Goal: Task Accomplishment & Management: Manage account settings

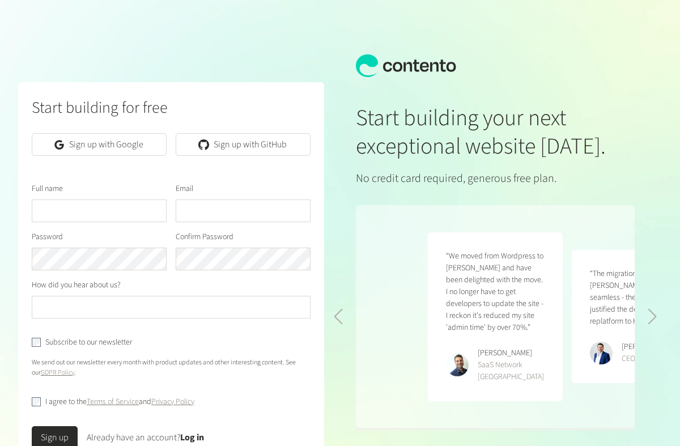
scroll to position [0, 288]
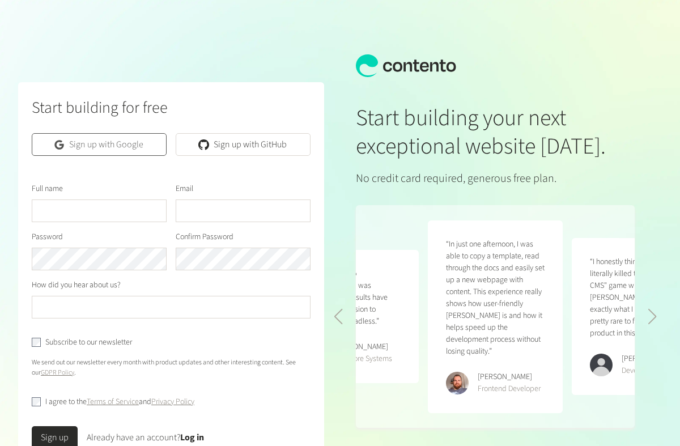
click at [102, 147] on link "Sign up with Google" at bounding box center [99, 144] width 135 height 23
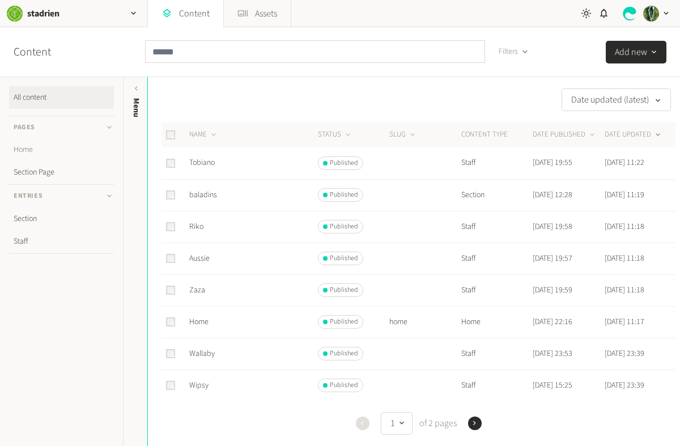
click at [22, 147] on link "Home" at bounding box center [61, 149] width 105 height 23
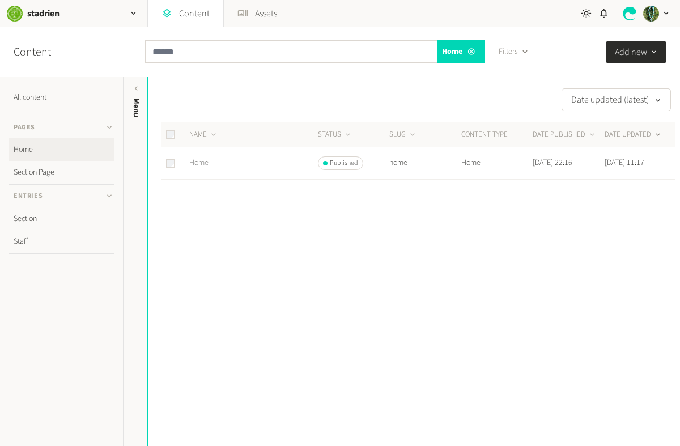
click at [201, 163] on link "Home" at bounding box center [198, 162] width 19 height 11
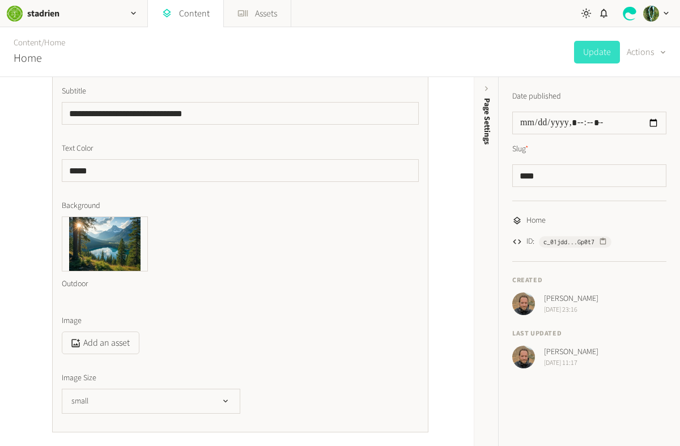
scroll to position [149, 0]
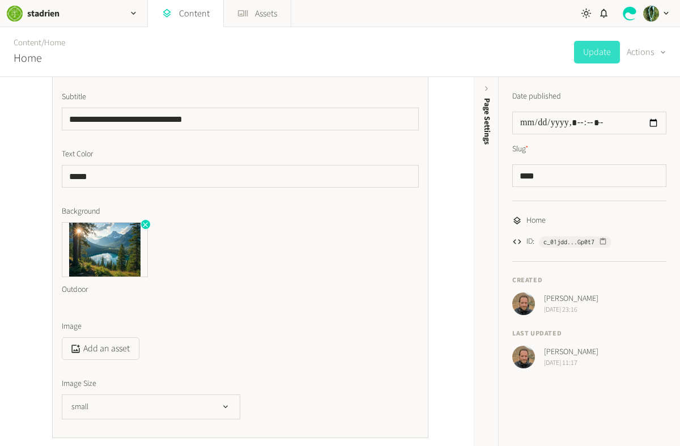
click at [105, 241] on img at bounding box center [104, 250] width 85 height 54
click at [145, 224] on icon "button" at bounding box center [145, 224] width 5 height 5
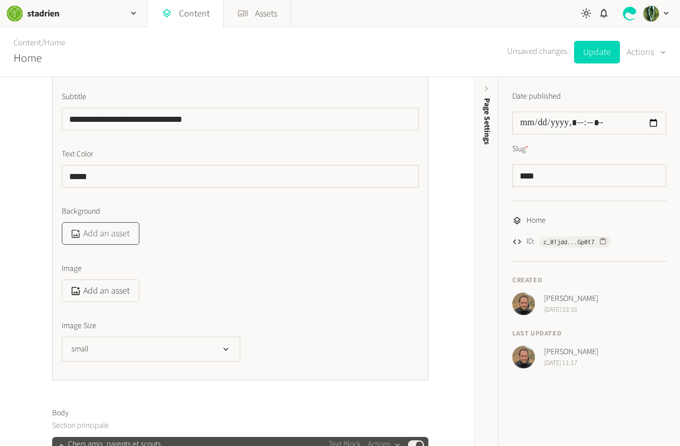
click at [108, 235] on button "Add an asset" at bounding box center [101, 233] width 78 height 23
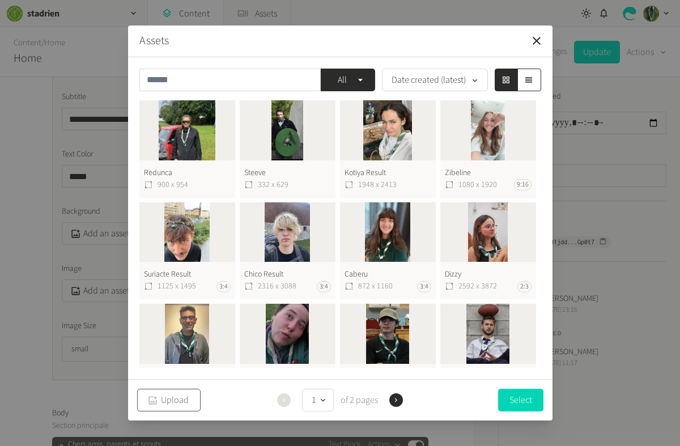
click at [182, 396] on button "Upload" at bounding box center [168, 400] width 63 height 23
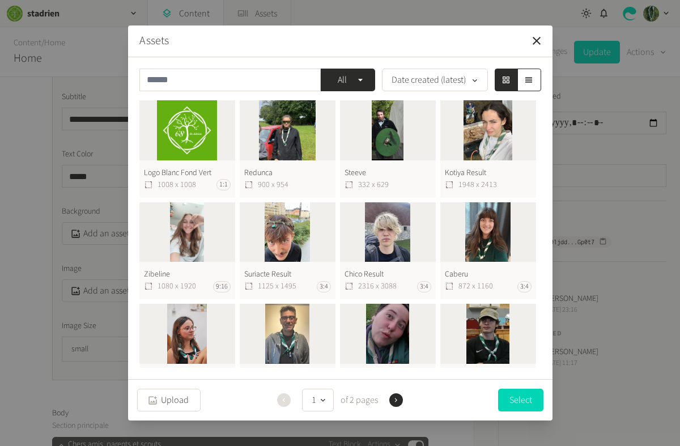
click at [183, 134] on button "Logo Blanc Fond Vert 1008 x 1008 1:1" at bounding box center [187, 148] width 96 height 97
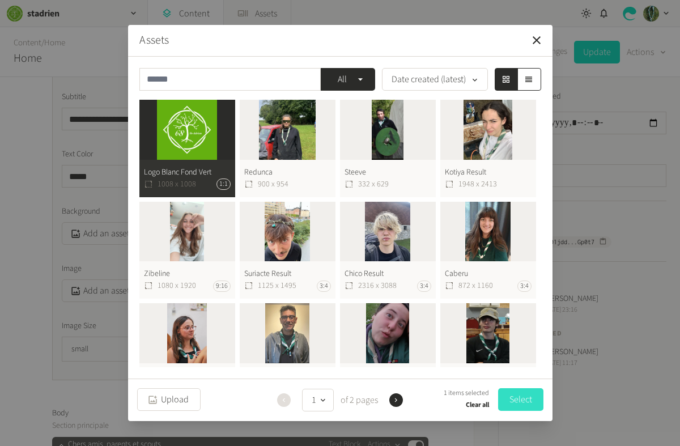
click at [523, 404] on button "Select" at bounding box center [520, 399] width 45 height 23
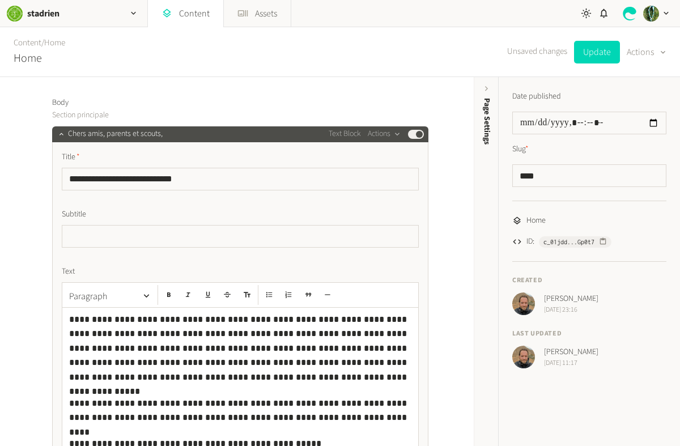
scroll to position [0, 0]
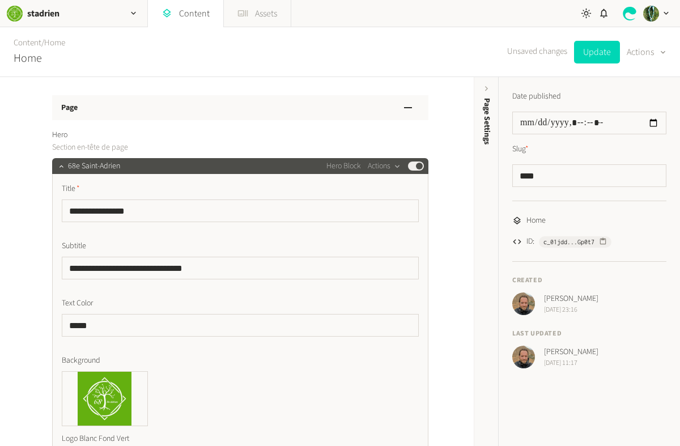
click at [252, 15] on link "Assets" at bounding box center [257, 13] width 67 height 27
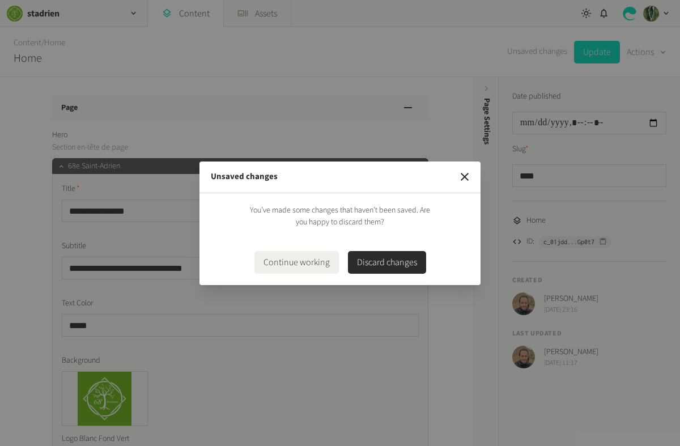
click at [89, 16] on div "Unsaved changes You’ve made some changes that haven’t been saved. Are you happy…" at bounding box center [340, 223] width 680 height 446
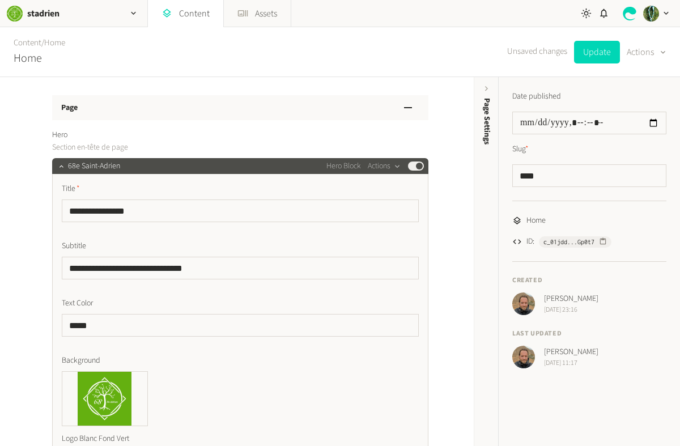
click at [89, 16] on div "stadrien" at bounding box center [73, 13] width 147 height 27
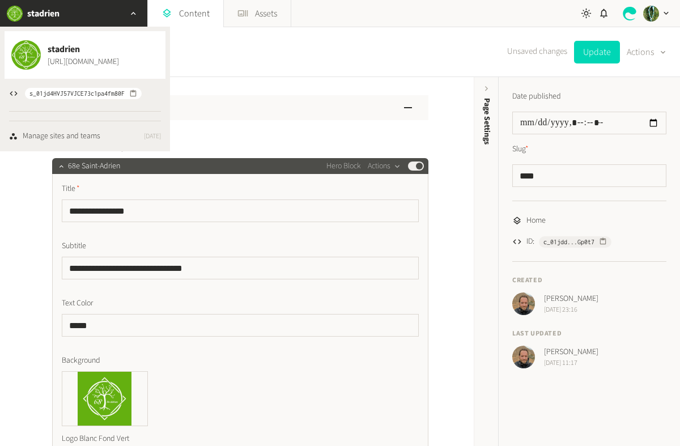
click at [89, 16] on div "stadrien" at bounding box center [73, 13] width 147 height 27
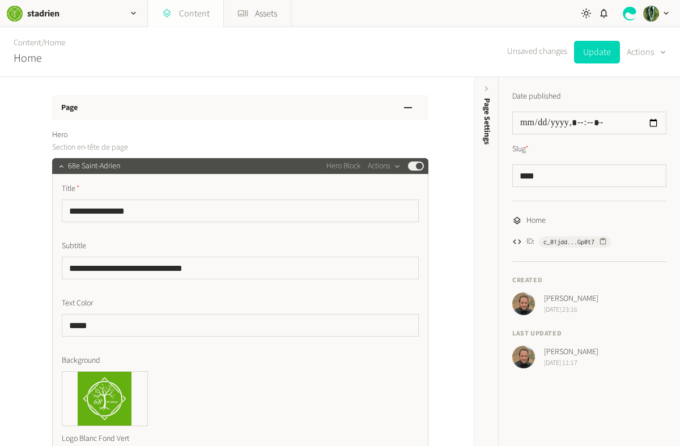
click at [181, 14] on link "Content" at bounding box center [185, 13] width 75 height 27
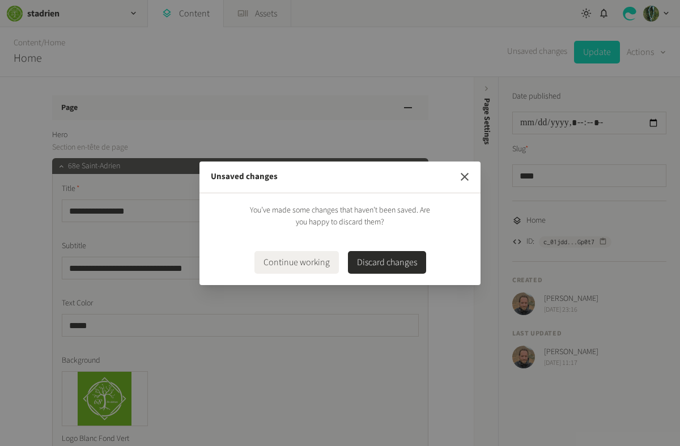
click at [469, 181] on icon "button" at bounding box center [465, 177] width 14 height 14
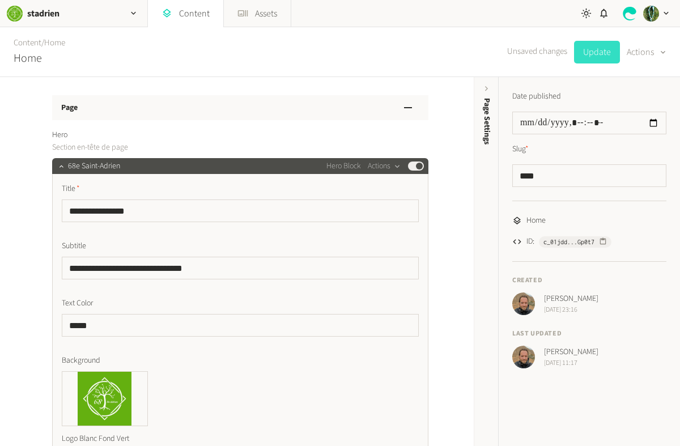
click at [592, 57] on button "Update" at bounding box center [597, 52] width 46 height 23
click at [264, 5] on link "Assets" at bounding box center [257, 13] width 67 height 27
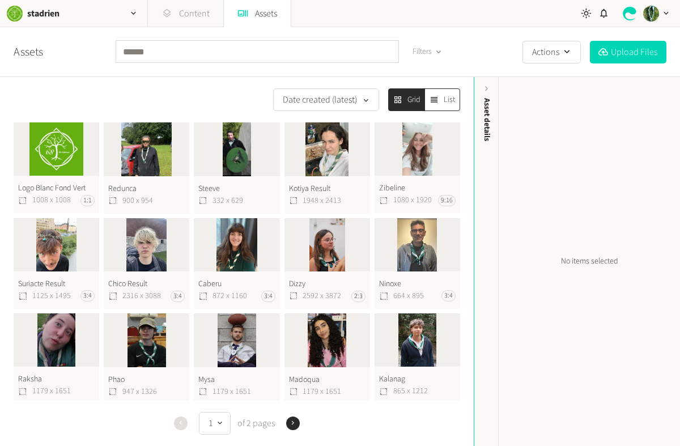
click at [194, 12] on link "Content" at bounding box center [185, 13] width 75 height 27
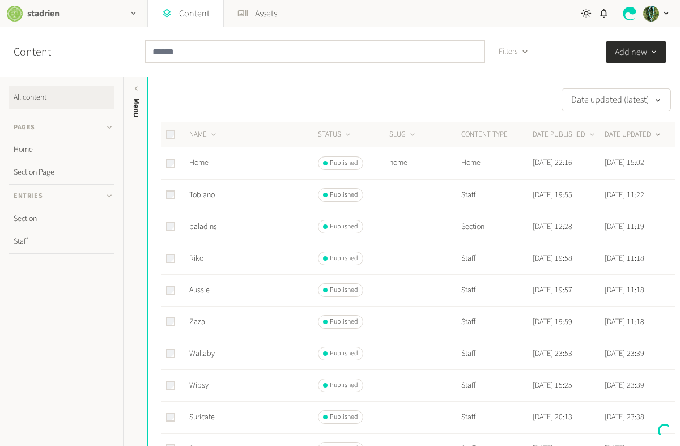
click at [133, 10] on icon "button" at bounding box center [134, 14] width 10 height 10
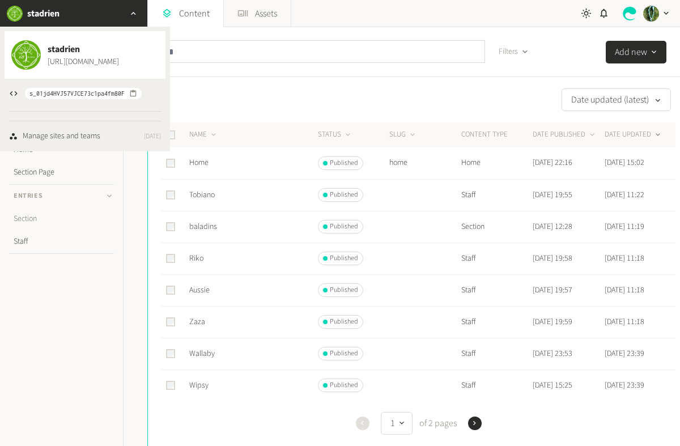
click at [36, 217] on link "Section" at bounding box center [61, 218] width 105 height 23
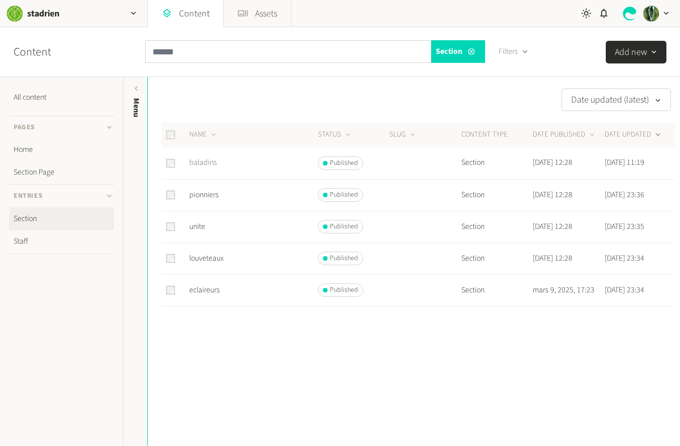
click at [207, 165] on link "baladins" at bounding box center [203, 162] width 28 height 11
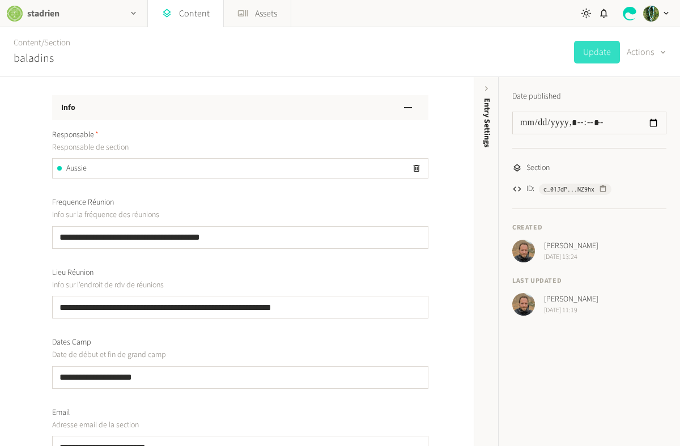
click at [125, 14] on div "button" at bounding box center [133, 13] width 27 height 27
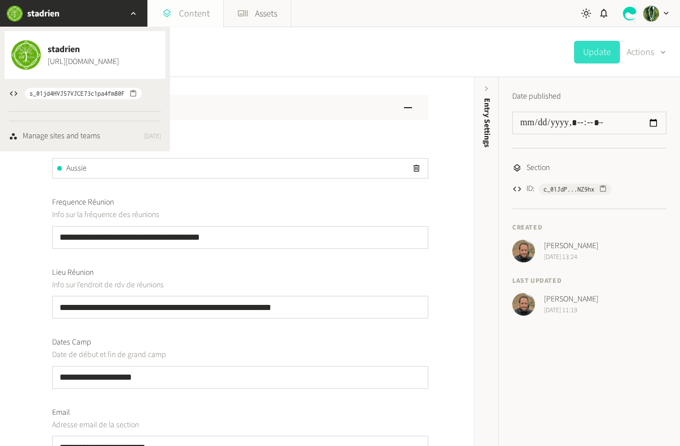
click at [164, 7] on link "Content" at bounding box center [185, 13] width 75 height 27
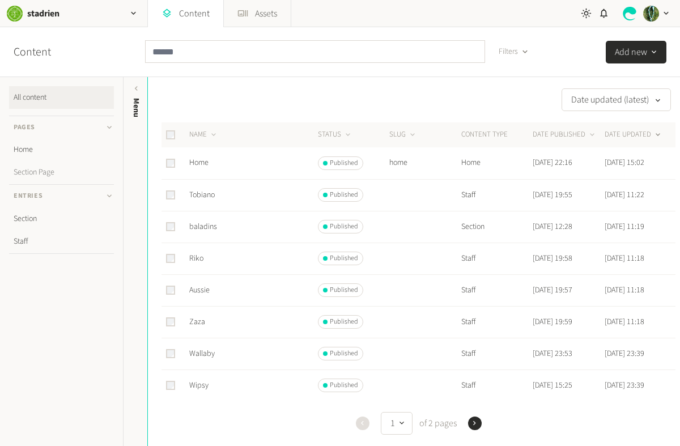
click at [46, 172] on link "Section Page" at bounding box center [61, 172] width 105 height 23
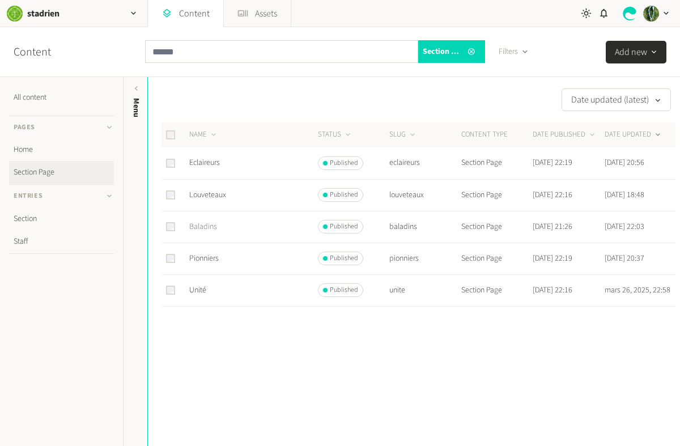
click at [209, 228] on link "Baladins" at bounding box center [203, 226] width 28 height 11
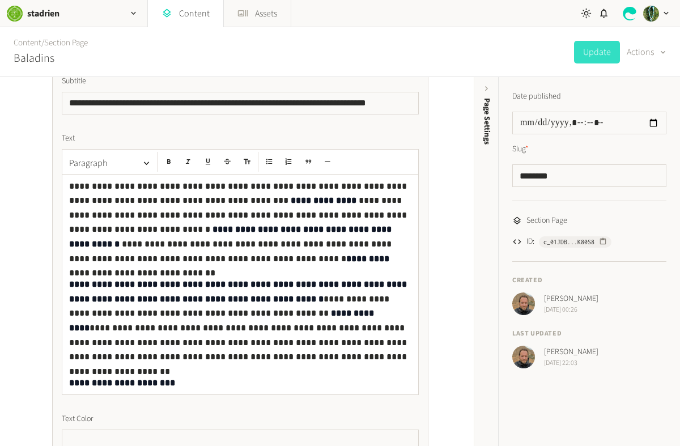
scroll to position [754, 0]
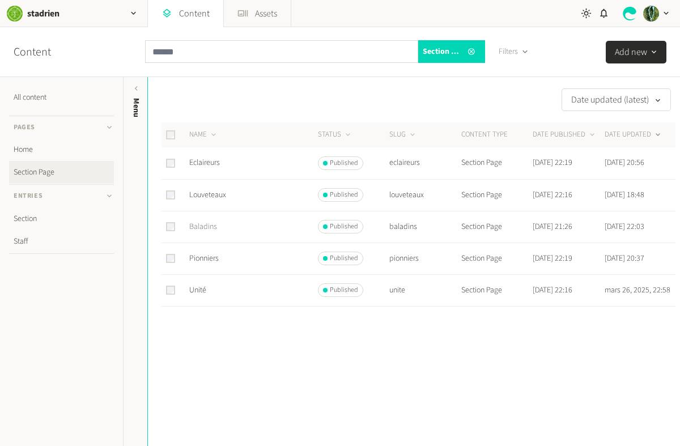
click at [203, 227] on link "Baladins" at bounding box center [203, 226] width 28 height 11
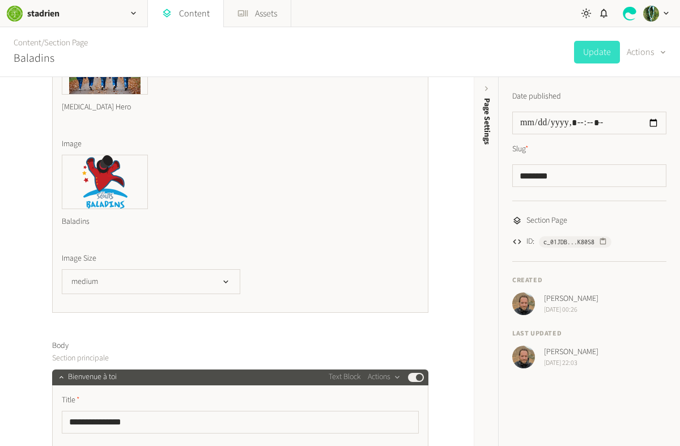
scroll to position [268, 0]
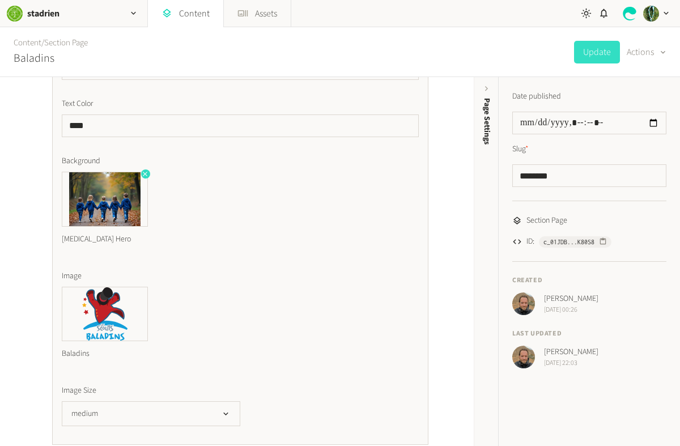
click at [145, 175] on icon "button" at bounding box center [145, 174] width 8 height 8
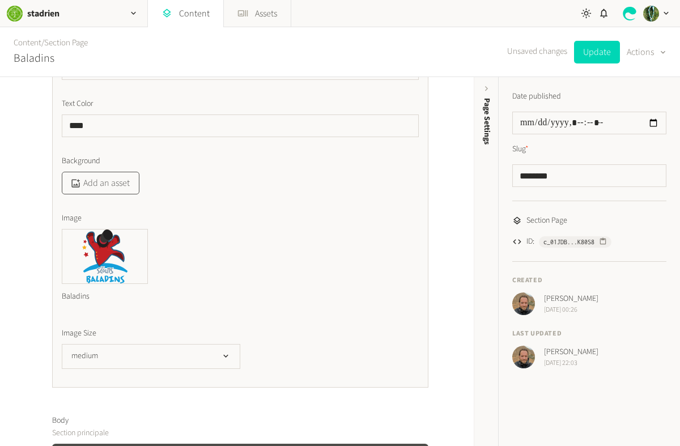
click at [111, 184] on button "Add an asset" at bounding box center [101, 183] width 78 height 23
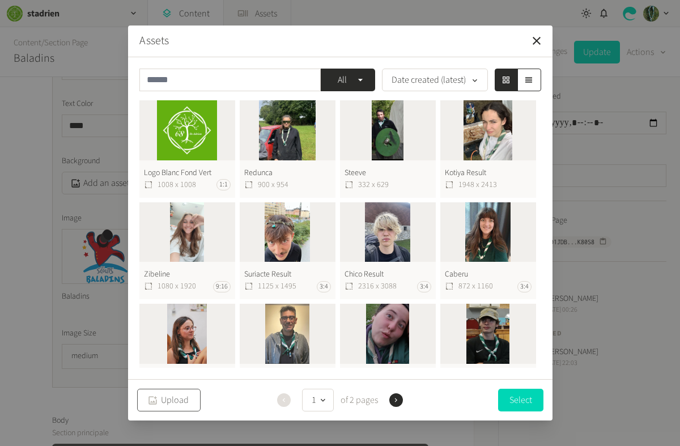
click at [180, 400] on button "Upload" at bounding box center [168, 400] width 63 height 23
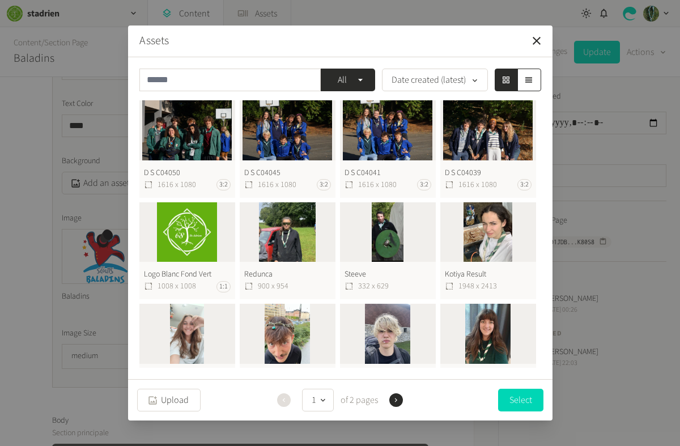
click at [487, 139] on button "D S C04039 1616 x 1080 3:2" at bounding box center [488, 148] width 96 height 97
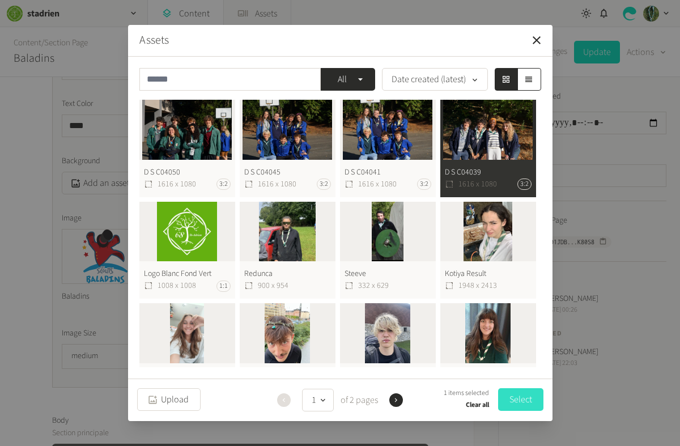
click at [528, 409] on button "Select" at bounding box center [520, 399] width 45 height 23
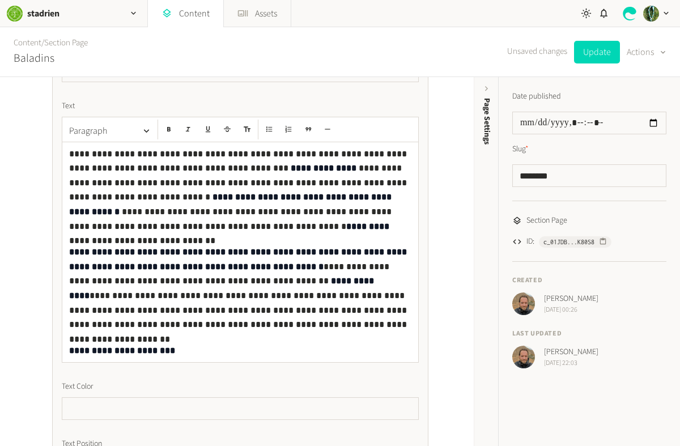
scroll to position [802, 0]
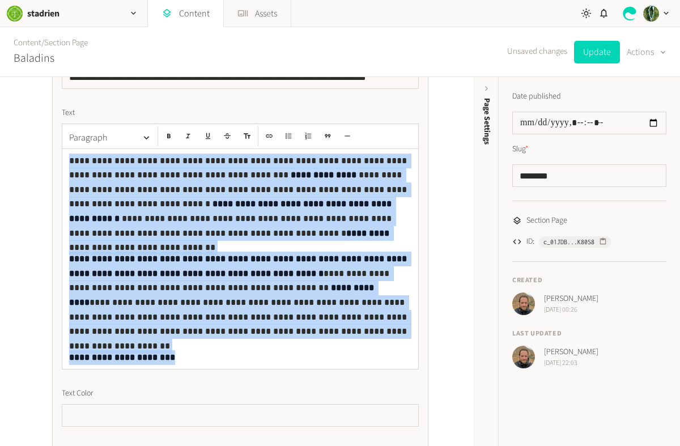
drag, startPoint x: 180, startPoint y: 361, endPoint x: 57, endPoint y: 156, distance: 238.3
click at [57, 156] on div "**********" at bounding box center [240, 273] width 376 height 579
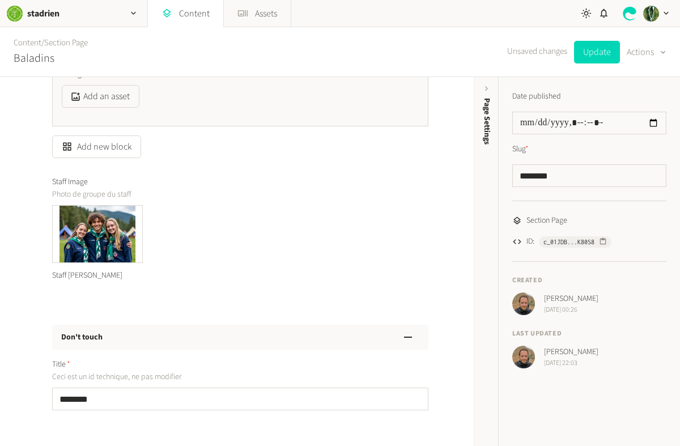
scroll to position [1146, 0]
click at [108, 230] on img at bounding box center [98, 233] width 90 height 57
click at [140, 208] on icon "button" at bounding box center [141, 206] width 8 height 8
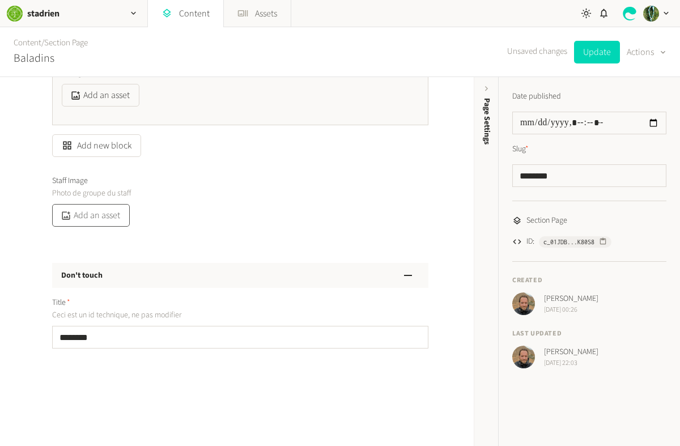
click at [116, 212] on button "Add an asset" at bounding box center [91, 215] width 78 height 23
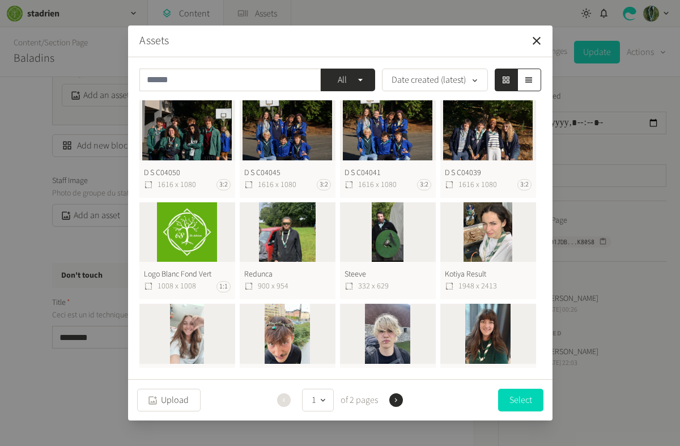
click at [473, 133] on button "D S C04039 1616 x 1080 3:2" at bounding box center [488, 148] width 96 height 97
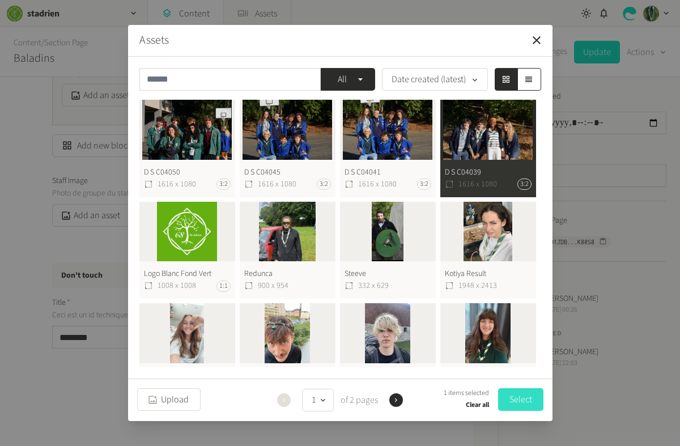
click at [523, 407] on button "Select" at bounding box center [520, 399] width 45 height 23
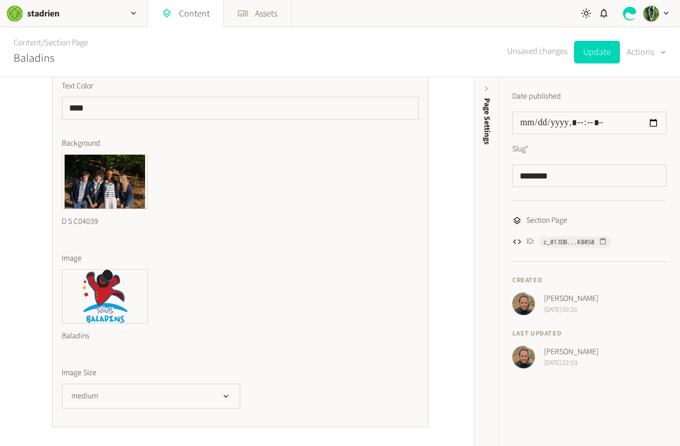
scroll to position [223, 0]
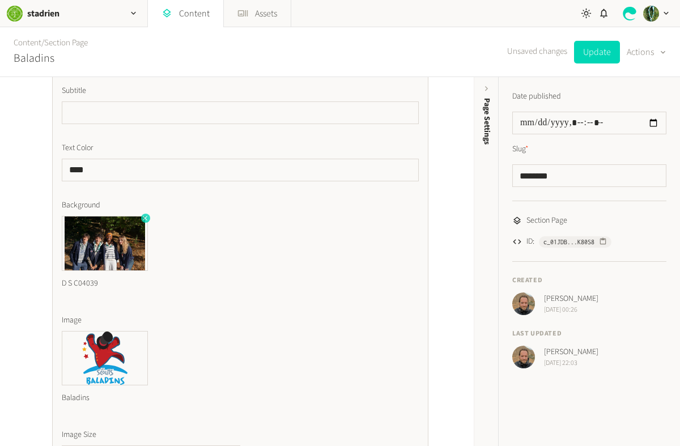
click at [146, 219] on icon "button" at bounding box center [145, 218] width 5 height 5
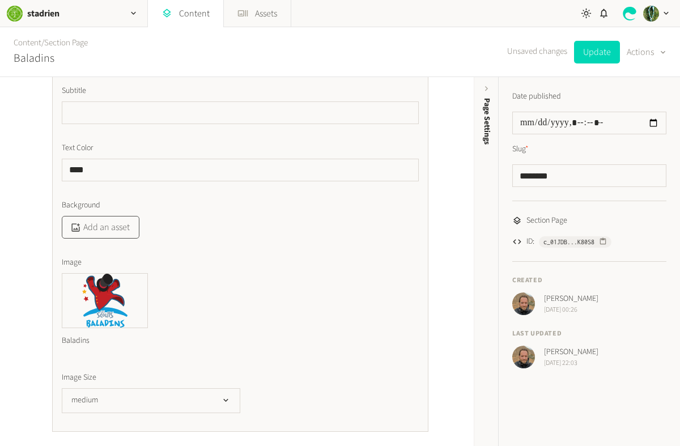
click at [111, 228] on button "Add an asset" at bounding box center [101, 227] width 78 height 23
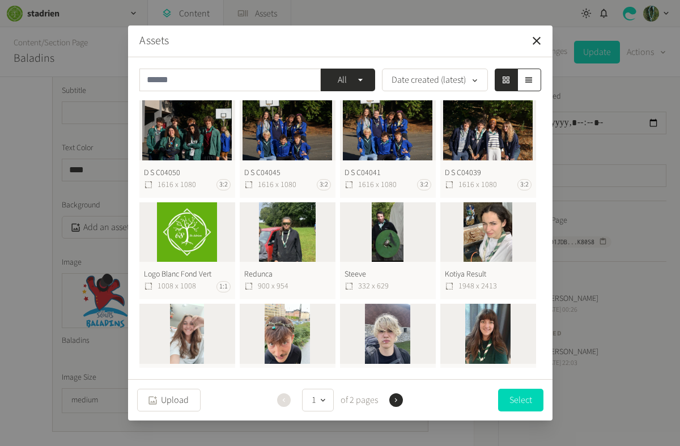
scroll to position [338, 0]
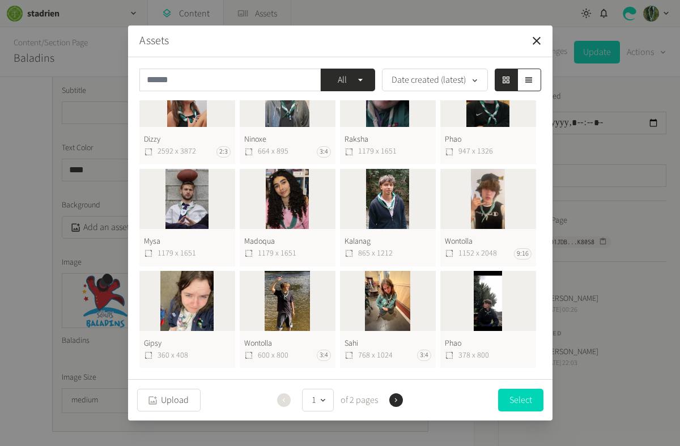
click at [397, 402] on icon "button" at bounding box center [396, 400] width 8 height 8
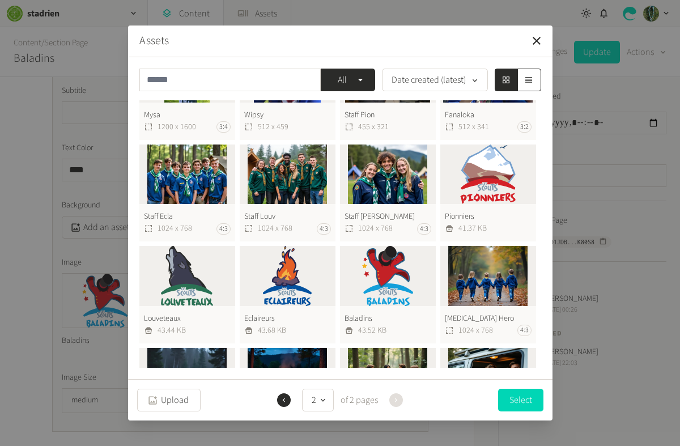
scroll to position [71, 0]
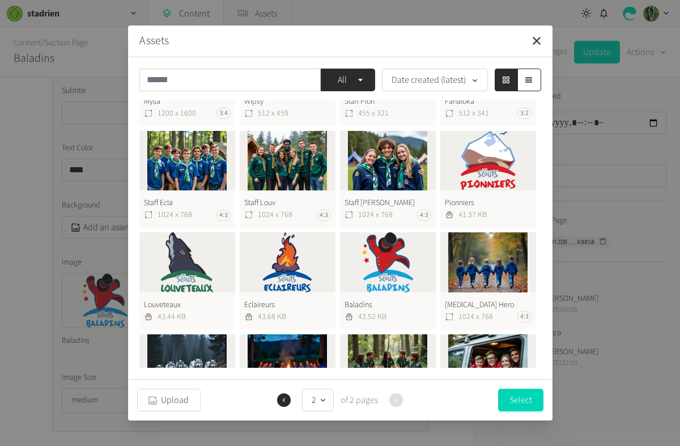
click at [481, 261] on button "[MEDICAL_DATA] Hero 1024 x 768 4:3" at bounding box center [488, 280] width 96 height 97
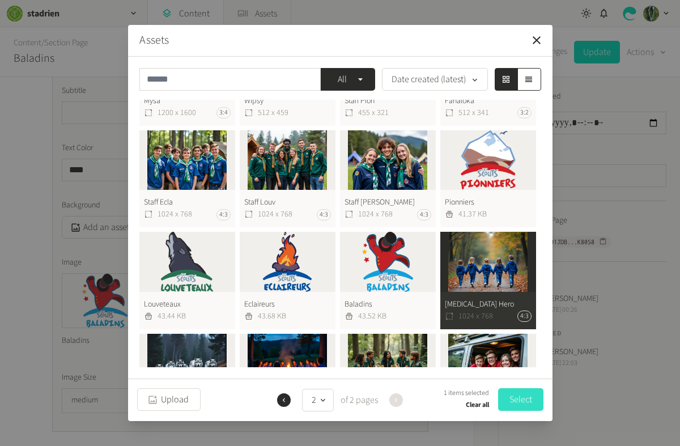
click at [524, 402] on button "Select" at bounding box center [520, 399] width 45 height 23
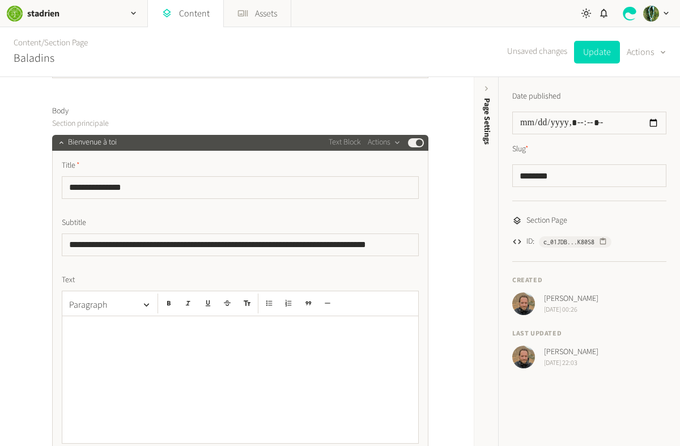
scroll to position [668, 0]
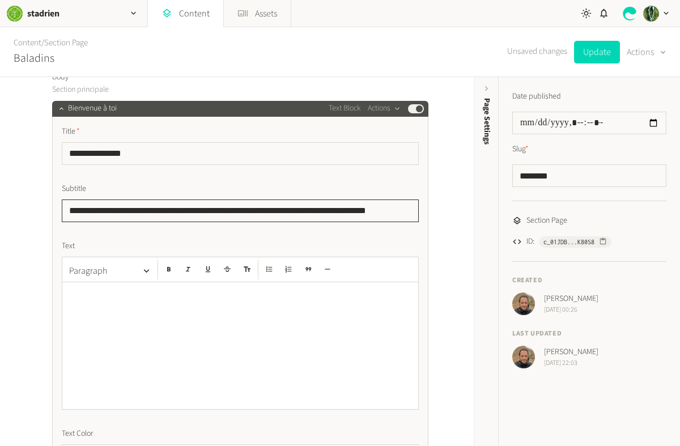
click at [213, 210] on input "**********" at bounding box center [240, 211] width 357 height 23
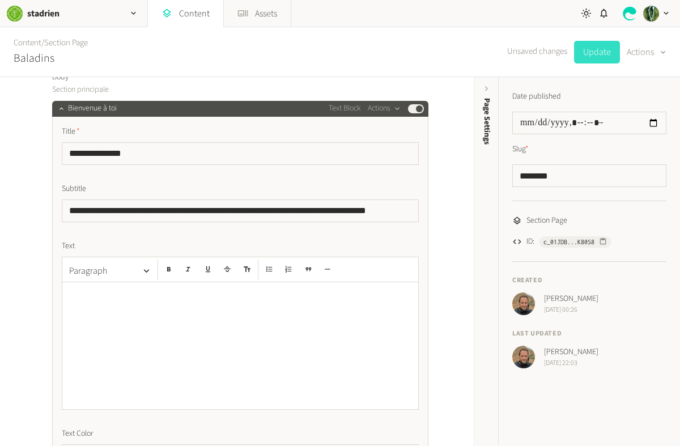
click at [599, 62] on button "Update" at bounding box center [597, 52] width 46 height 23
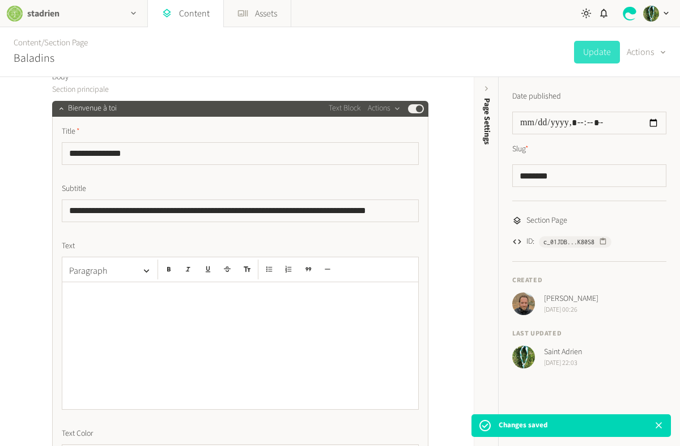
click at [125, 15] on div "button" at bounding box center [133, 13] width 27 height 27
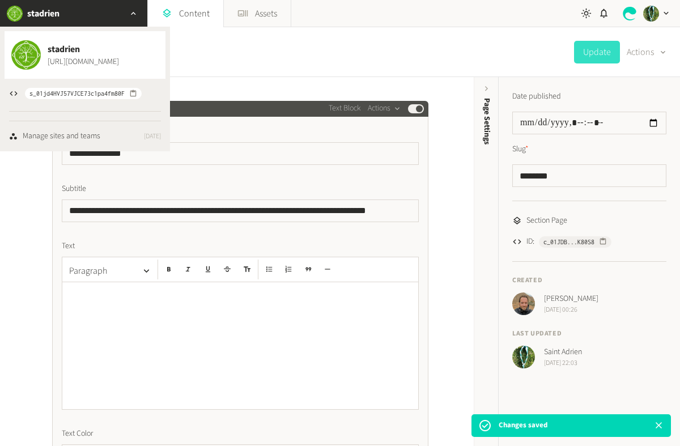
click at [201, 44] on div "Content / Section Page Baladins Update Actions" at bounding box center [340, 52] width 680 height 50
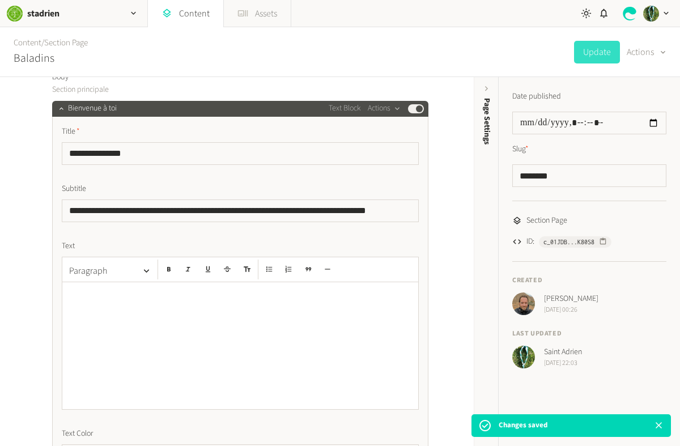
click at [271, 19] on link "Assets" at bounding box center [257, 13] width 67 height 27
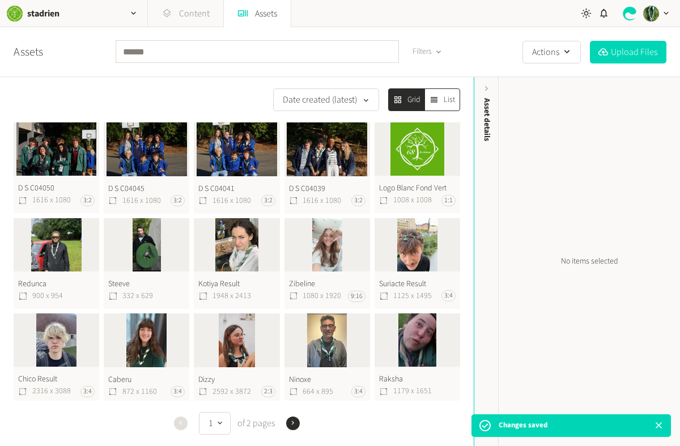
click at [184, 9] on link "Content" at bounding box center [185, 13] width 75 height 27
click at [125, 16] on div "button" at bounding box center [133, 13] width 27 height 27
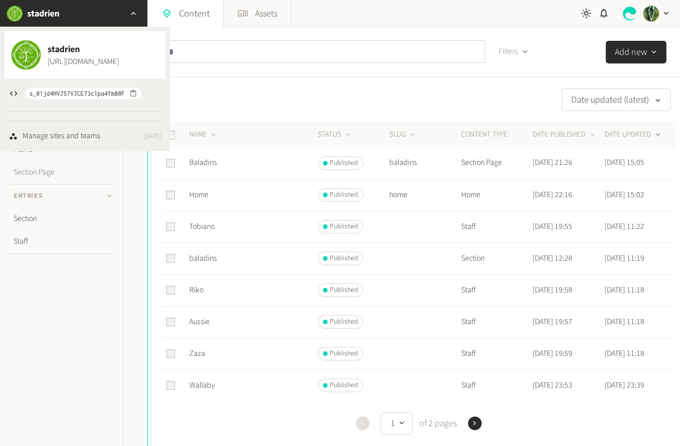
click at [44, 175] on link "Section Page" at bounding box center [61, 172] width 105 height 23
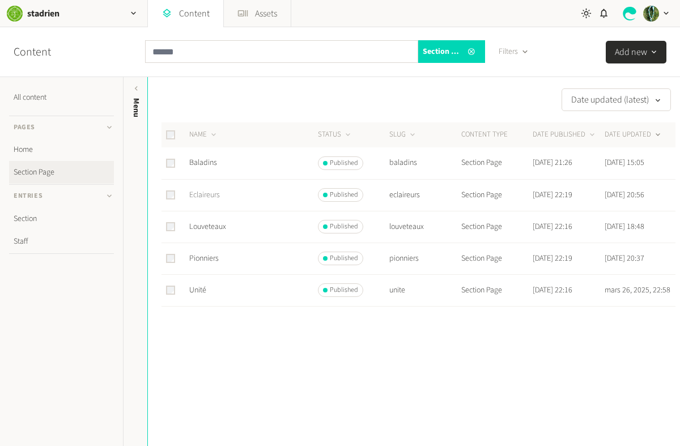
click at [204, 193] on link "Eclaireurs" at bounding box center [204, 194] width 31 height 11
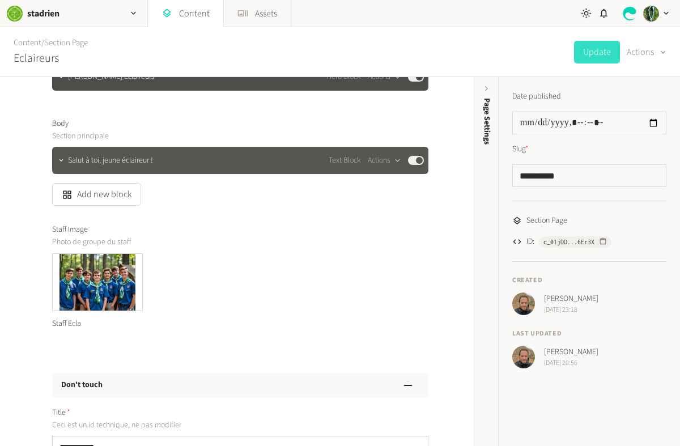
scroll to position [146, 0]
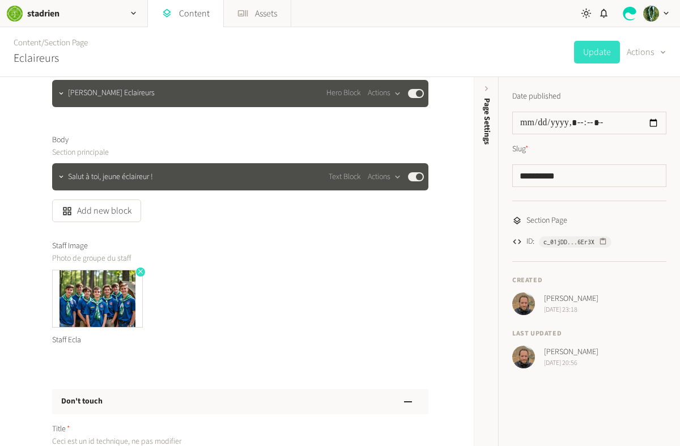
click at [138, 270] on icon "button" at bounding box center [141, 272] width 8 height 8
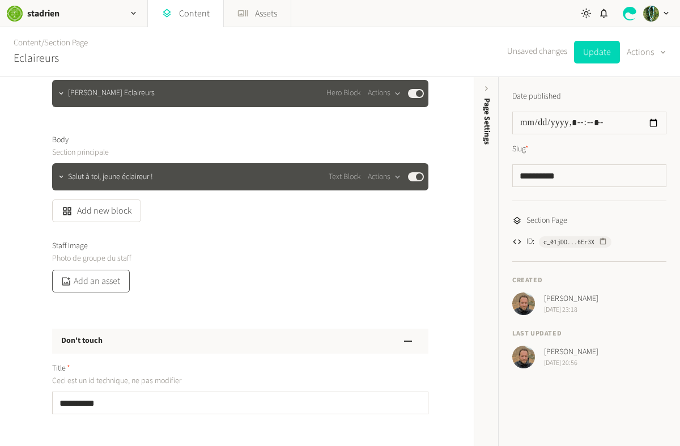
click at [105, 281] on button "Add an asset" at bounding box center [91, 281] width 78 height 23
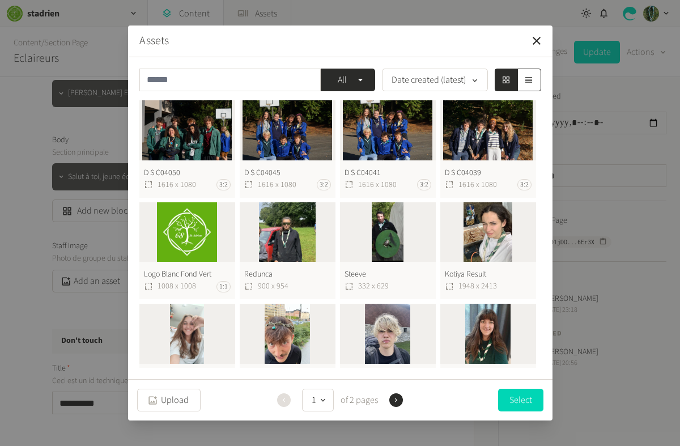
click at [285, 137] on button "D S C04045 1616 x 1080 3:2" at bounding box center [288, 148] width 96 height 97
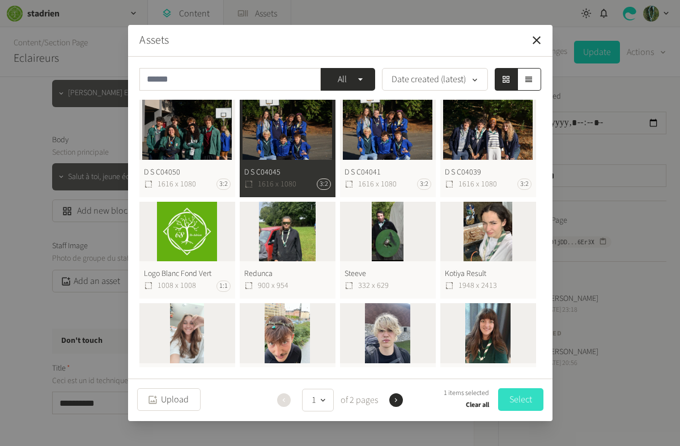
click at [528, 402] on button "Select" at bounding box center [520, 399] width 45 height 23
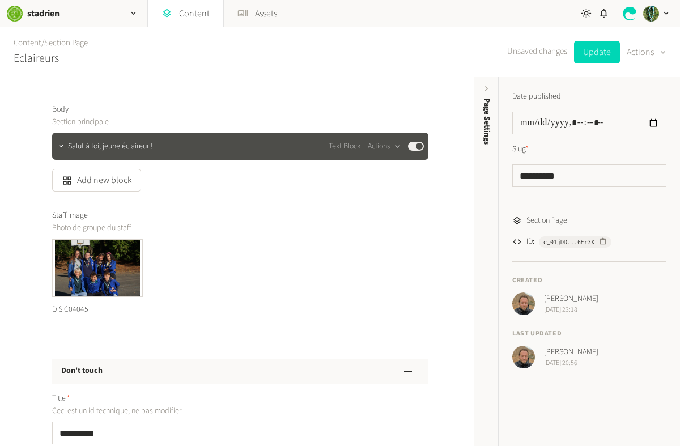
scroll to position [293, 0]
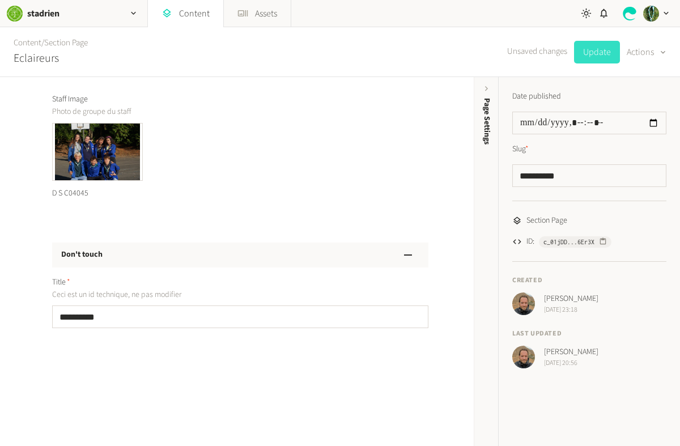
click at [603, 52] on button "Update" at bounding box center [597, 52] width 46 height 23
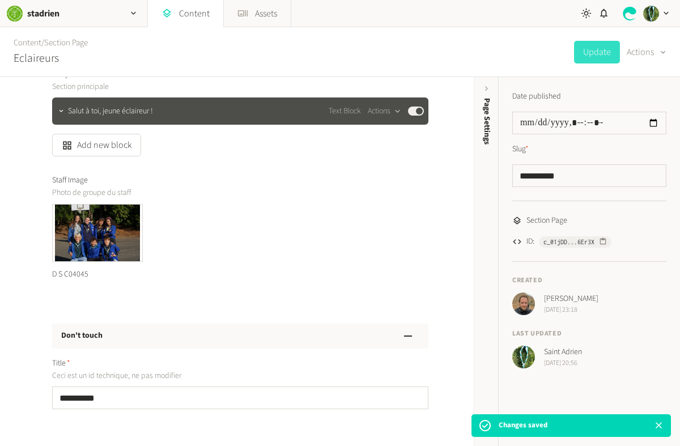
scroll to position [0, 0]
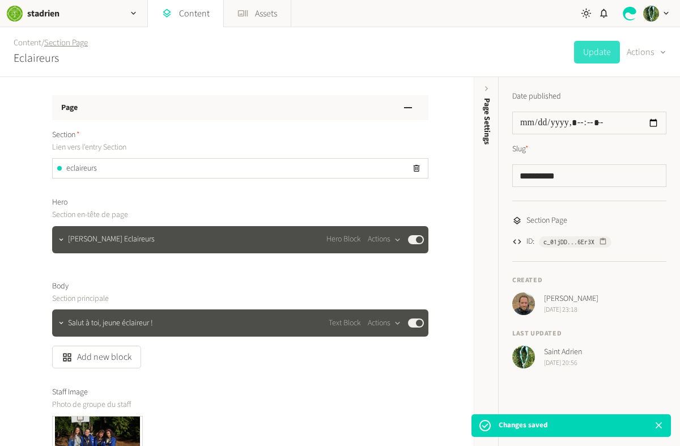
click at [73, 39] on link "Section Page" at bounding box center [66, 43] width 44 height 12
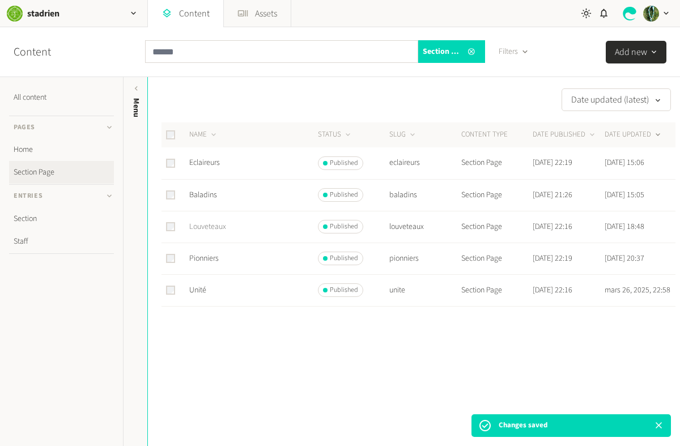
click at [212, 227] on link "Louveteaux" at bounding box center [207, 226] width 37 height 11
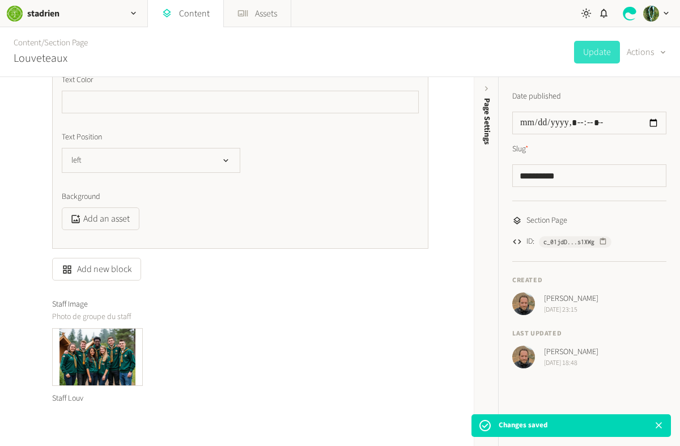
scroll to position [1412, 0]
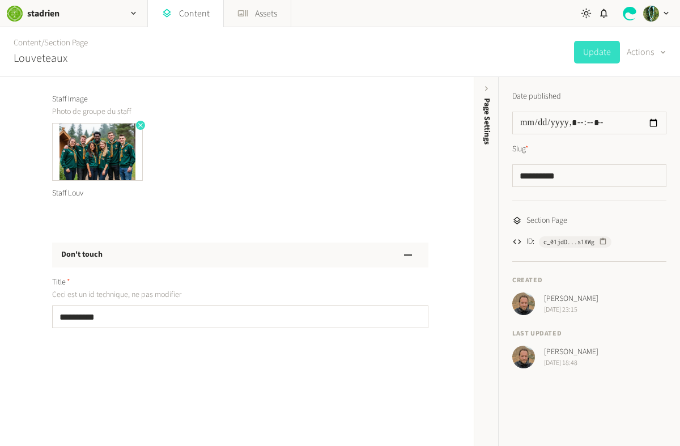
click at [140, 125] on icon "button" at bounding box center [140, 125] width 5 height 5
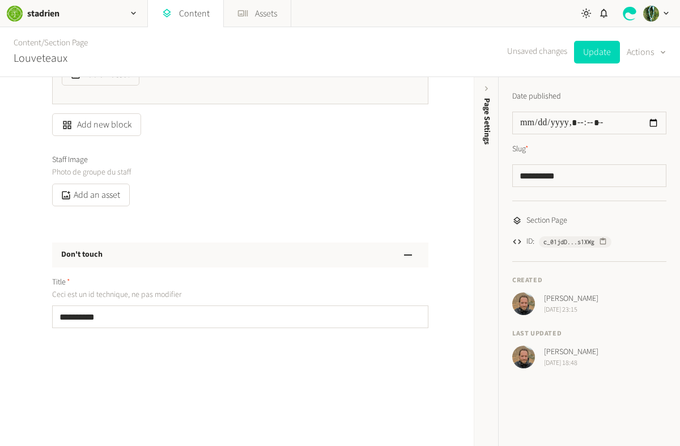
scroll to position [1351, 0]
click at [97, 199] on button "Add an asset" at bounding box center [91, 195] width 78 height 23
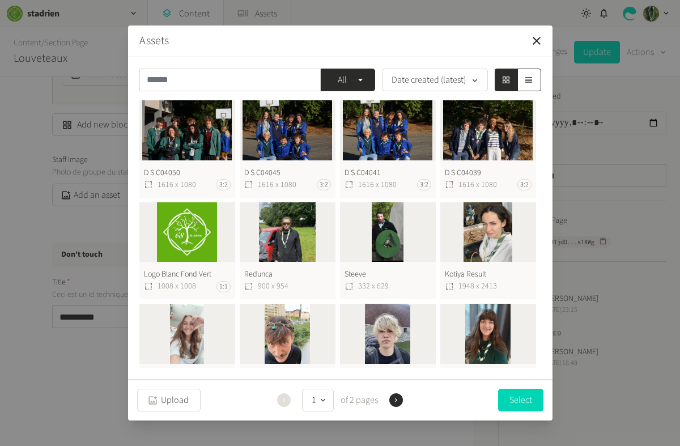
click at [185, 129] on button "D S C04050 1616 x 1080 3:2" at bounding box center [187, 148] width 96 height 97
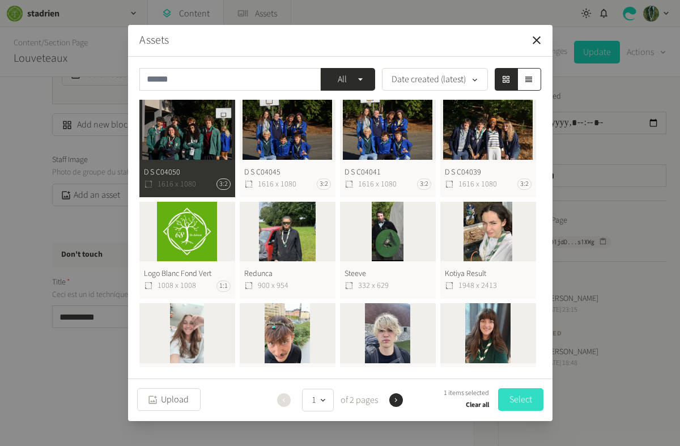
click at [520, 398] on button "Select" at bounding box center [520, 399] width 45 height 23
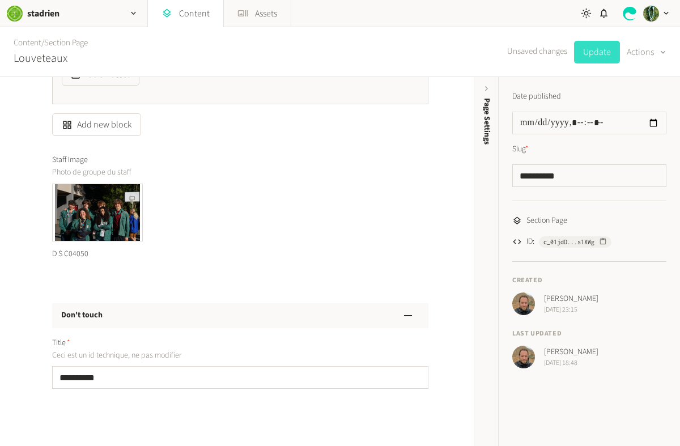
click at [604, 56] on button "Update" at bounding box center [597, 52] width 46 height 23
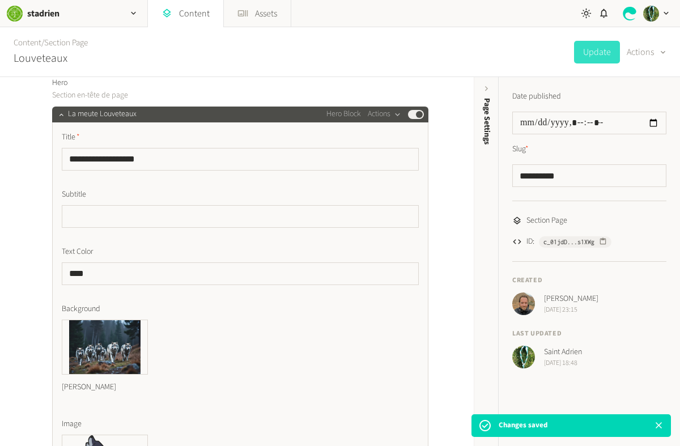
scroll to position [0, 0]
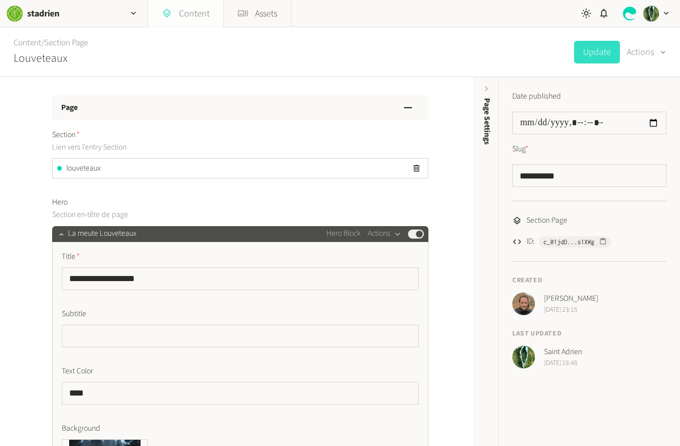
click at [177, 15] on link "Content" at bounding box center [185, 13] width 75 height 27
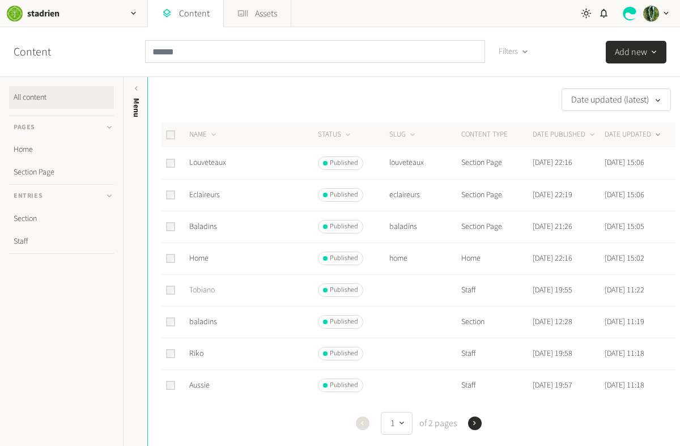
click at [206, 290] on link "Tobiano" at bounding box center [202, 290] width 26 height 11
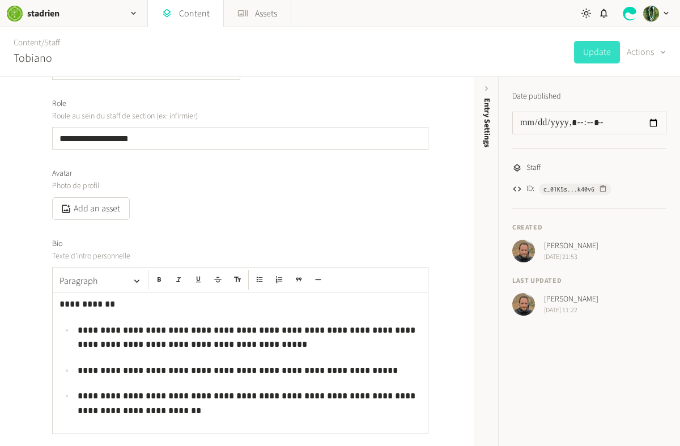
scroll to position [277, 0]
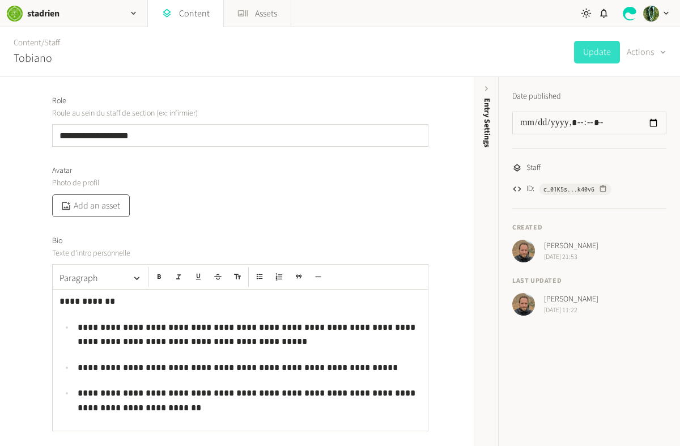
click at [110, 210] on button "Add an asset" at bounding box center [91, 205] width 78 height 23
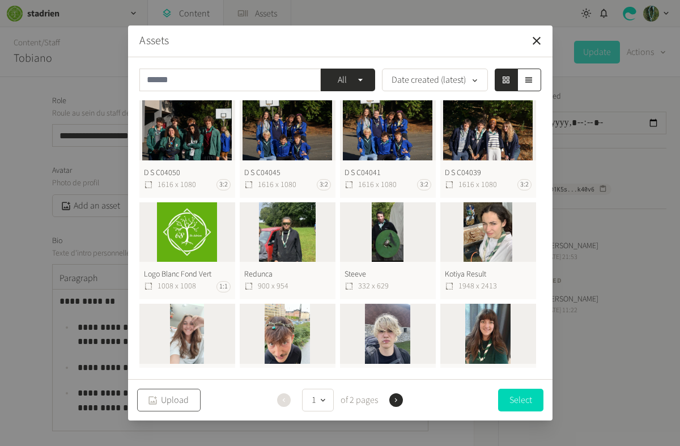
click at [180, 404] on button "Upload" at bounding box center [168, 400] width 63 height 23
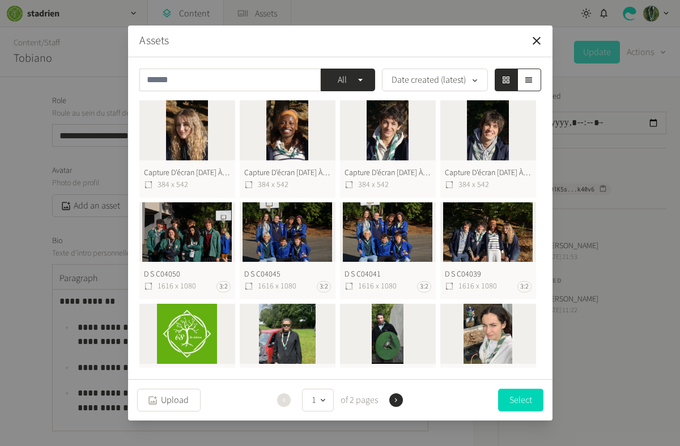
click at [192, 122] on button "Capture D’écran [DATE] À [DATE] 384 x 542" at bounding box center [187, 148] width 96 height 97
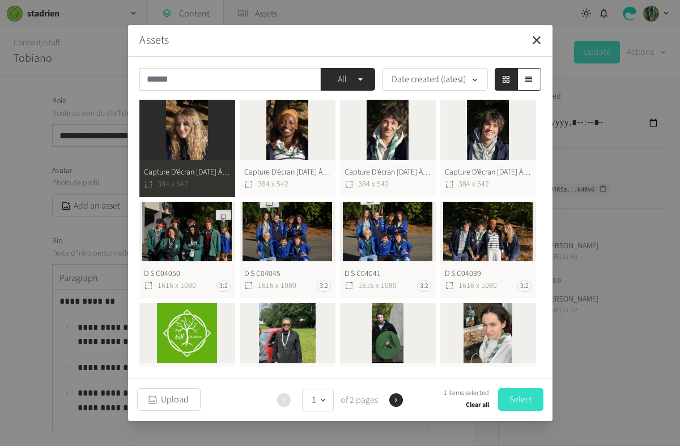
click at [524, 396] on button "Select" at bounding box center [520, 399] width 45 height 23
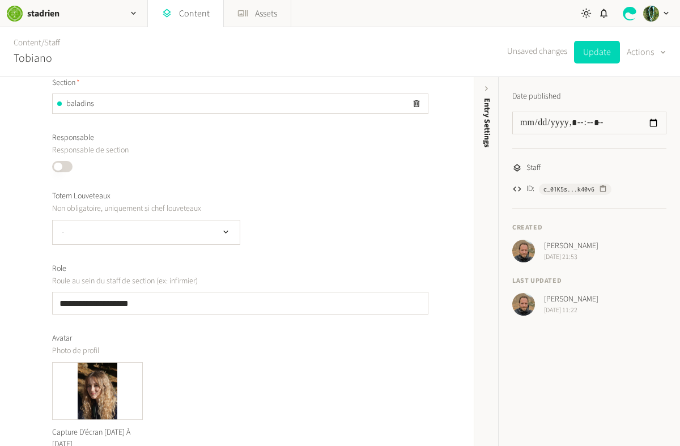
scroll to position [0, 0]
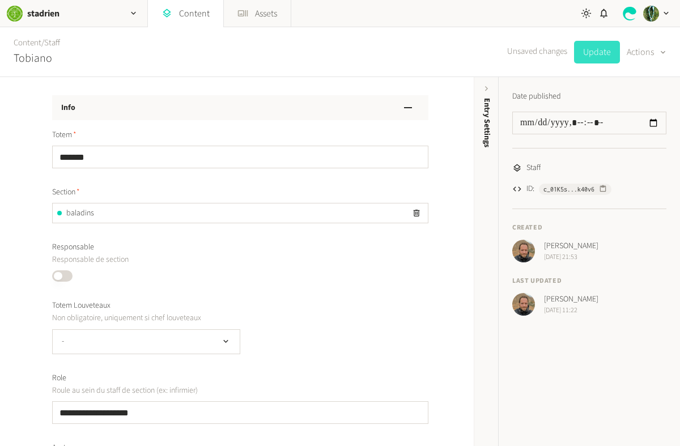
click at [596, 54] on button "Update" at bounding box center [597, 52] width 46 height 23
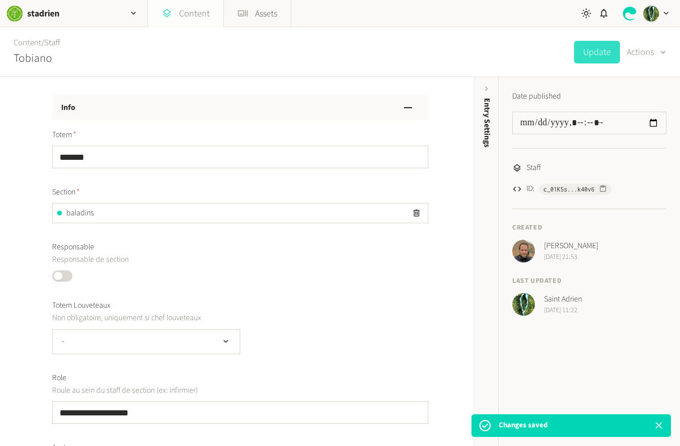
click at [192, 14] on link "Content" at bounding box center [185, 13] width 75 height 27
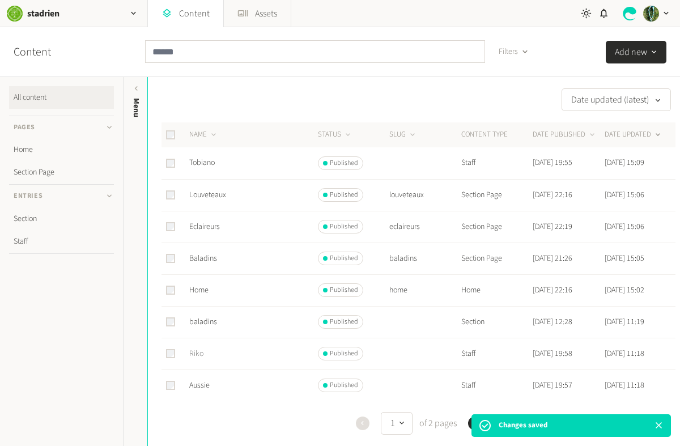
click at [198, 354] on link "Riko" at bounding box center [196, 353] width 14 height 11
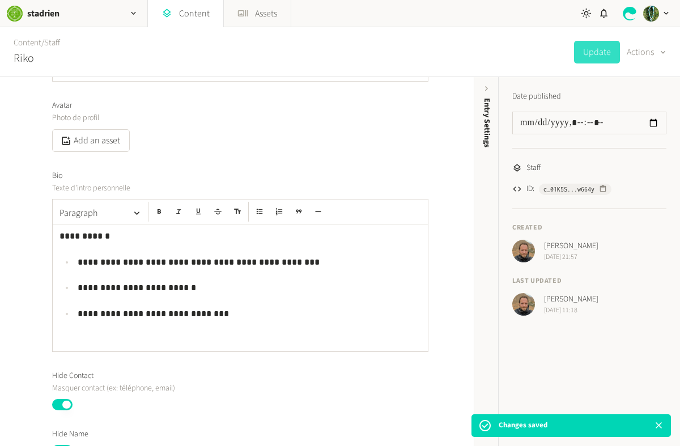
scroll to position [341, 0]
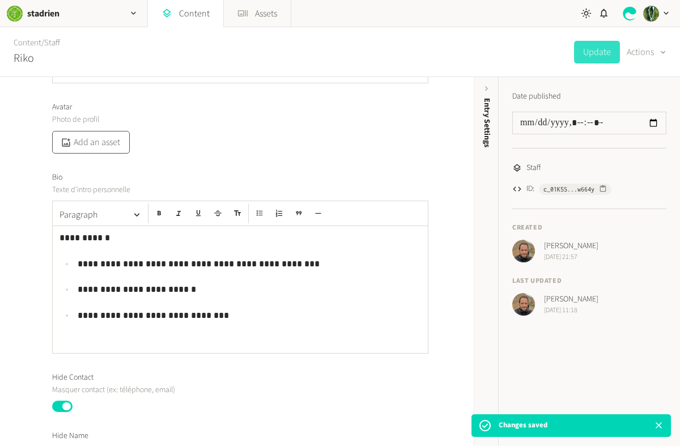
click at [101, 142] on button "Add an asset" at bounding box center [91, 142] width 78 height 23
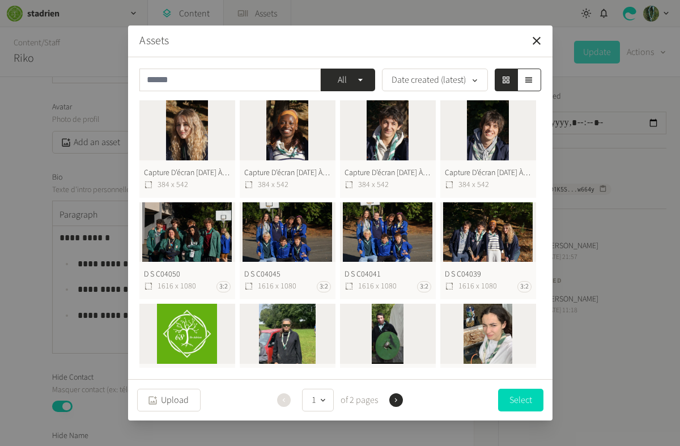
click at [481, 126] on button "Capture D’écran [DATE] À [DATE] 384 x 542" at bounding box center [488, 148] width 96 height 97
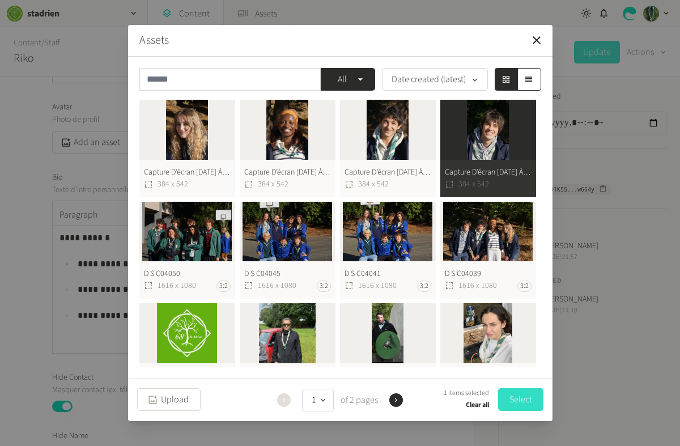
click at [516, 401] on button "Select" at bounding box center [520, 399] width 45 height 23
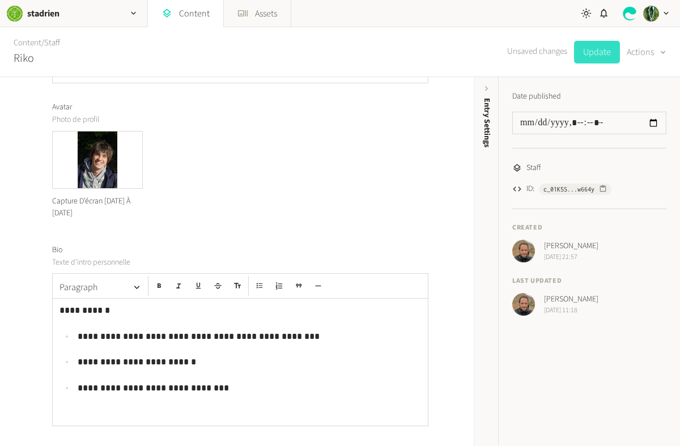
click at [604, 48] on button "Update" at bounding box center [597, 52] width 46 height 23
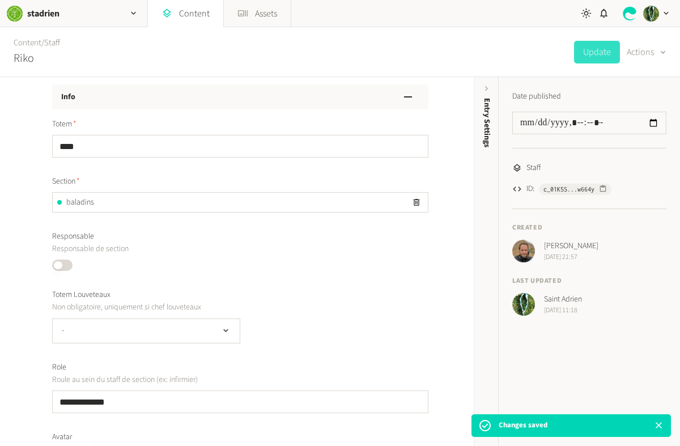
scroll to position [0, 0]
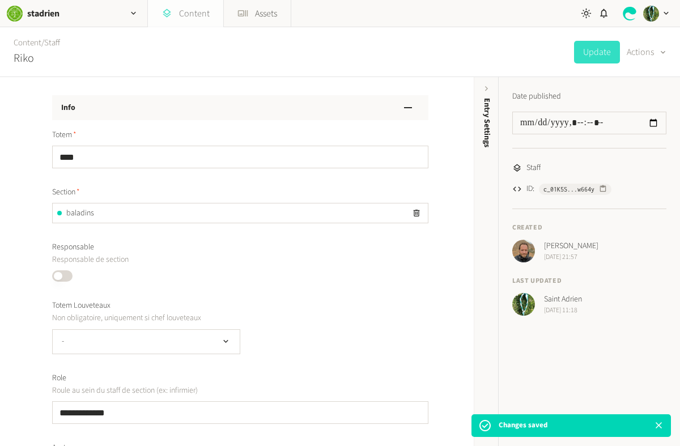
click at [186, 9] on link "Content" at bounding box center [185, 13] width 75 height 27
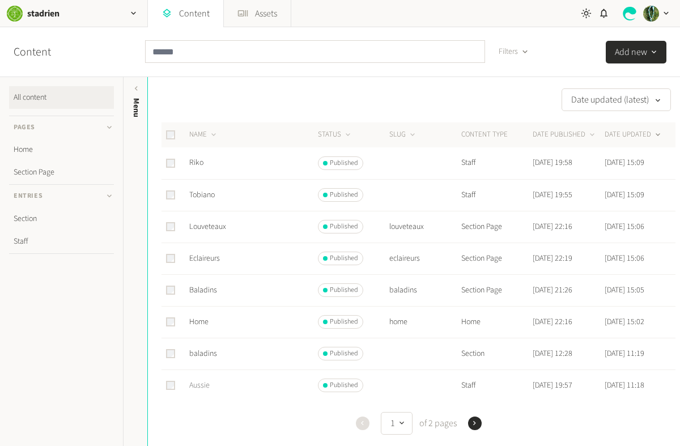
click at [198, 384] on link "Aussie" at bounding box center [199, 385] width 20 height 11
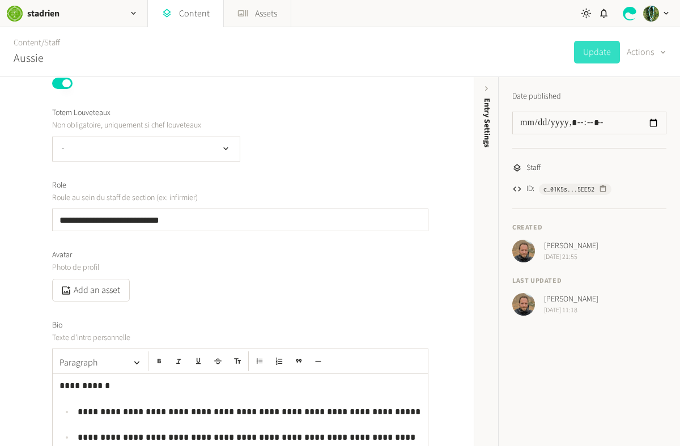
scroll to position [195, 0]
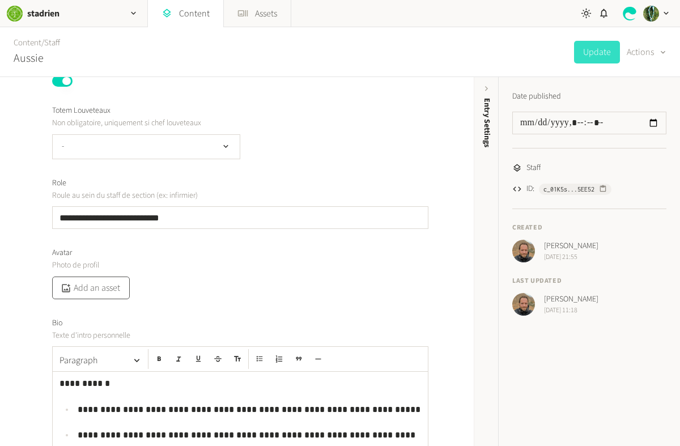
click at [104, 289] on button "Add an asset" at bounding box center [91, 288] width 78 height 23
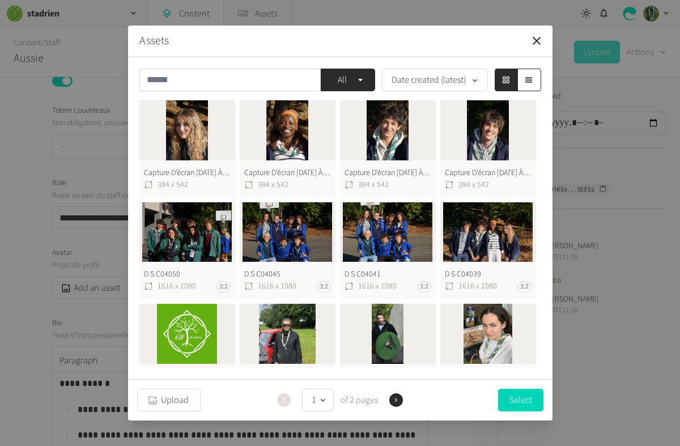
click at [405, 132] on button "Capture D’écran [DATE] À [DATE] 384 x 542" at bounding box center [388, 148] width 96 height 97
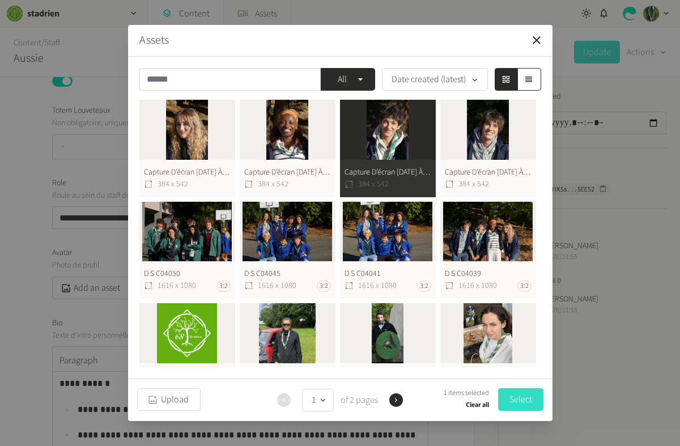
click at [532, 406] on button "Select" at bounding box center [520, 399] width 45 height 23
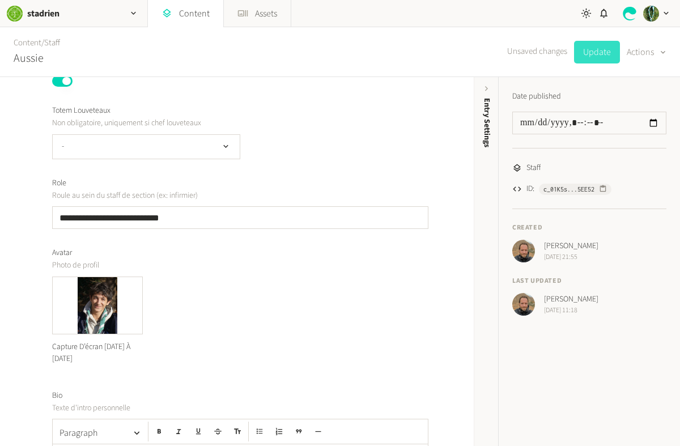
click at [602, 56] on button "Update" at bounding box center [597, 52] width 46 height 23
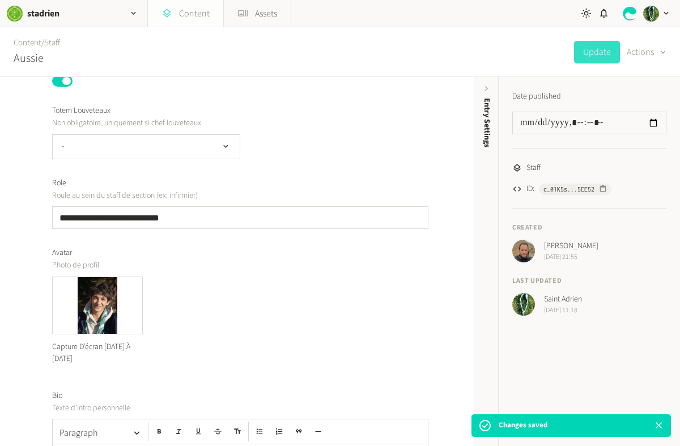
click at [186, 15] on link "Content" at bounding box center [185, 13] width 75 height 27
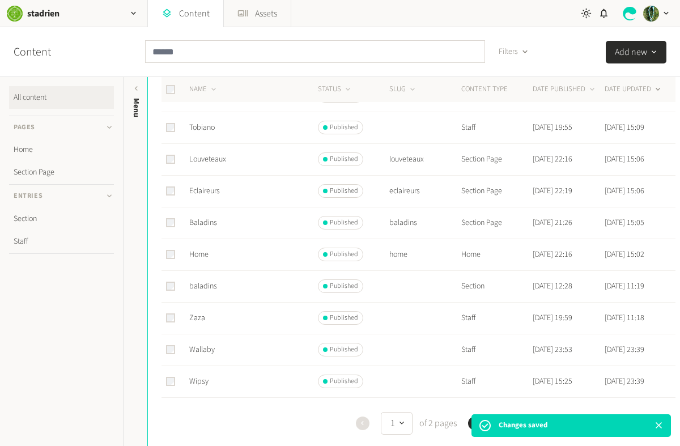
scroll to position [100, 0]
click at [198, 316] on link "Zaza" at bounding box center [197, 317] width 16 height 11
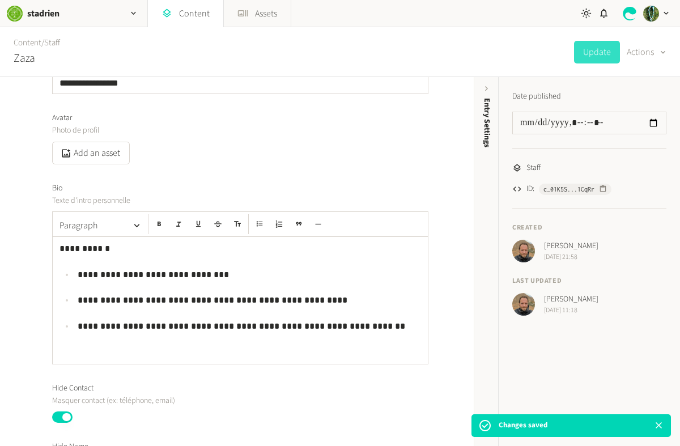
scroll to position [328, 0]
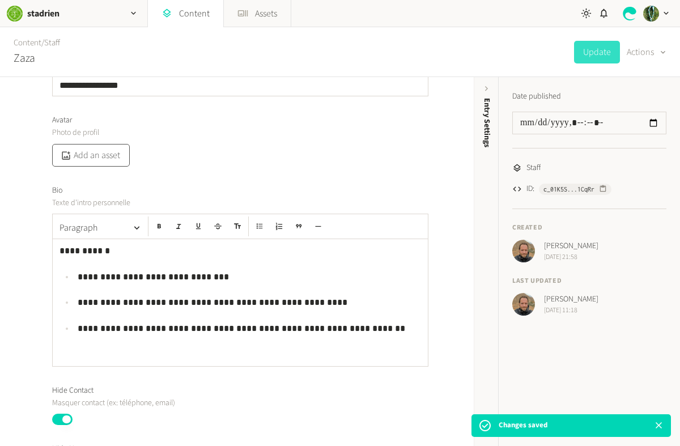
click at [101, 158] on button "Add an asset" at bounding box center [91, 155] width 78 height 23
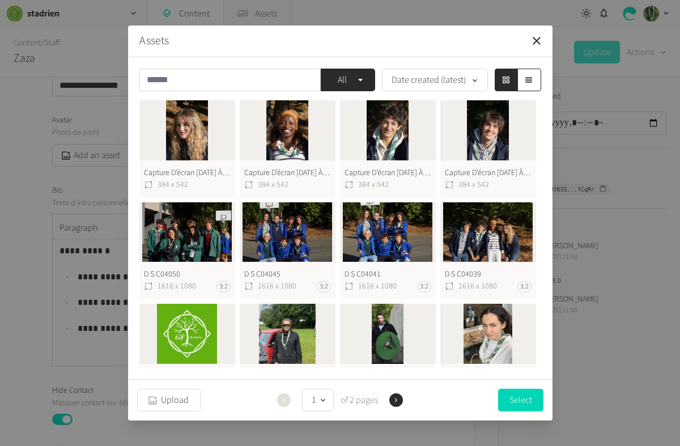
click at [287, 135] on button "Capture D’écran [DATE] À [DATE] 384 x 542" at bounding box center [288, 148] width 96 height 97
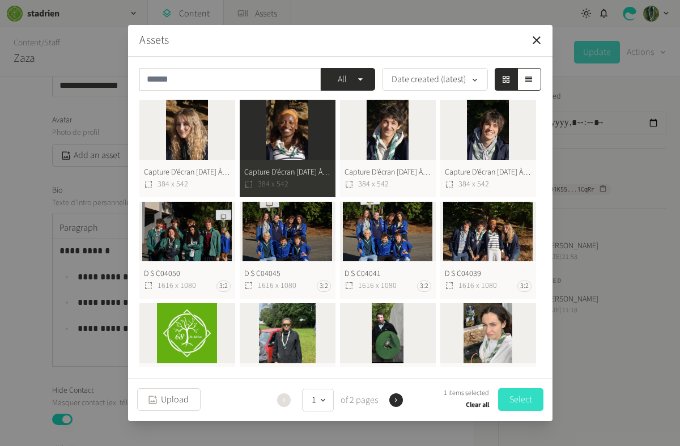
click at [527, 398] on button "Select" at bounding box center [520, 399] width 45 height 23
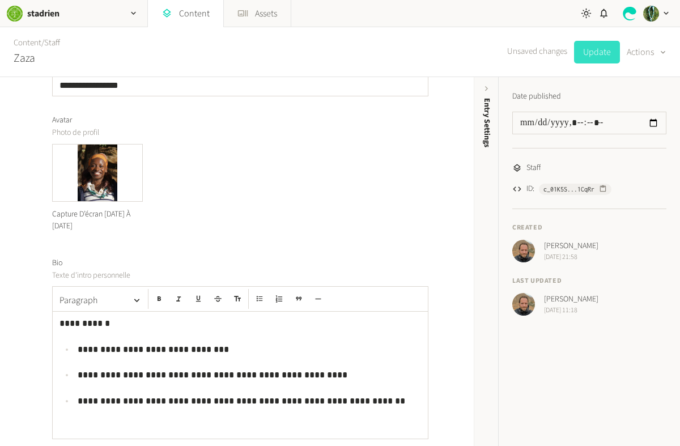
click at [597, 46] on button "Update" at bounding box center [597, 52] width 46 height 23
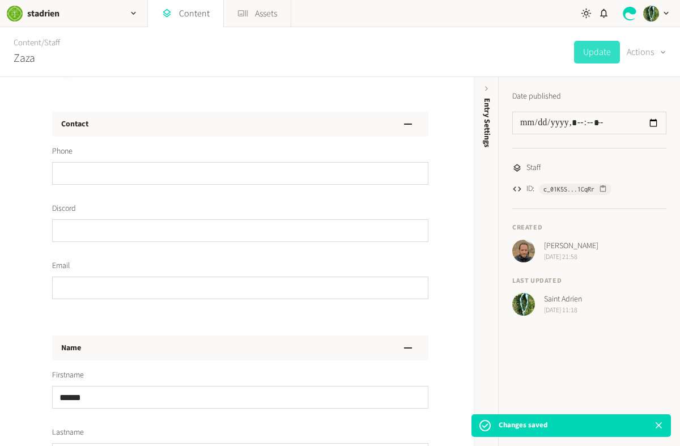
scroll to position [0, 0]
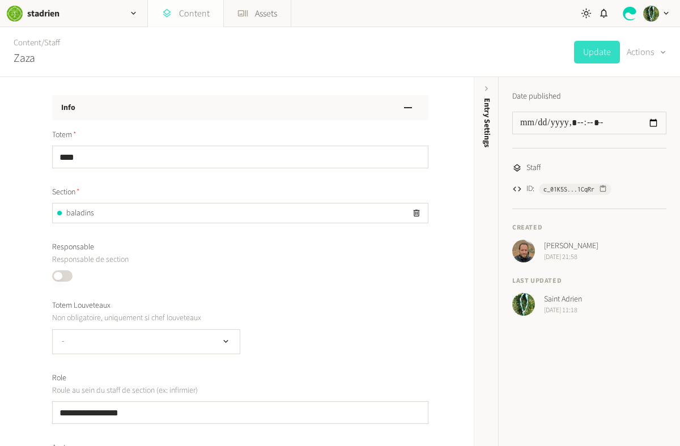
click at [188, 16] on link "Content" at bounding box center [185, 13] width 75 height 27
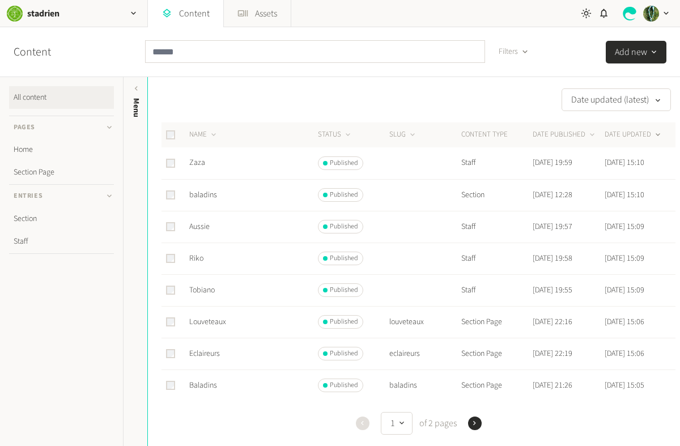
click at [473, 425] on icon "button" at bounding box center [474, 423] width 8 height 8
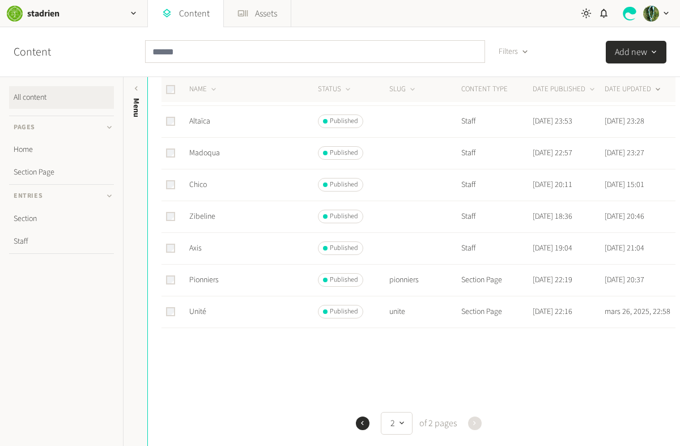
scroll to position [338, 0]
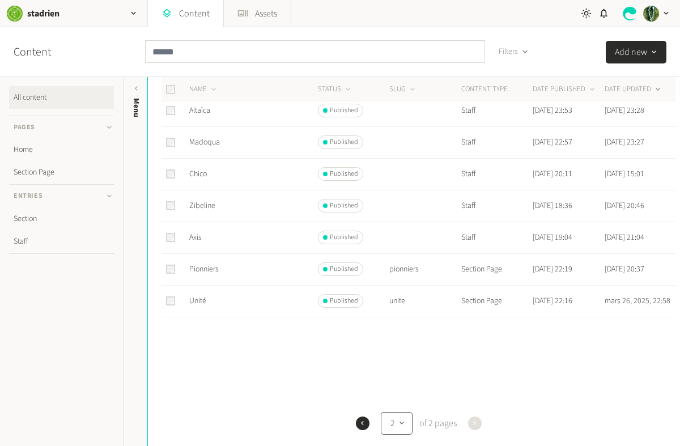
click at [402, 423] on icon "button" at bounding box center [402, 423] width 5 height 3
click at [401, 366] on button "1" at bounding box center [399, 366] width 27 height 23
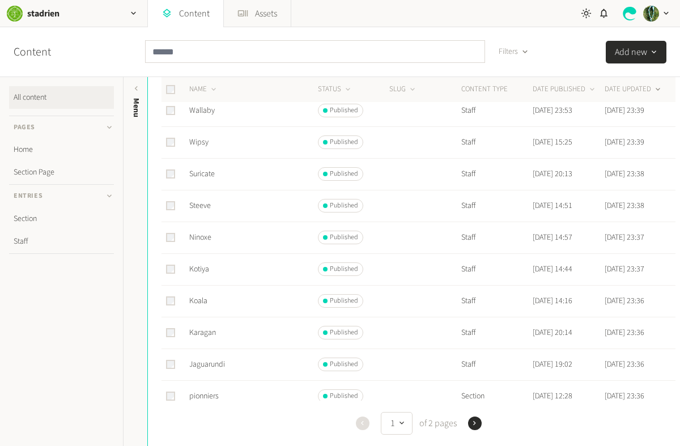
scroll to position [0, 0]
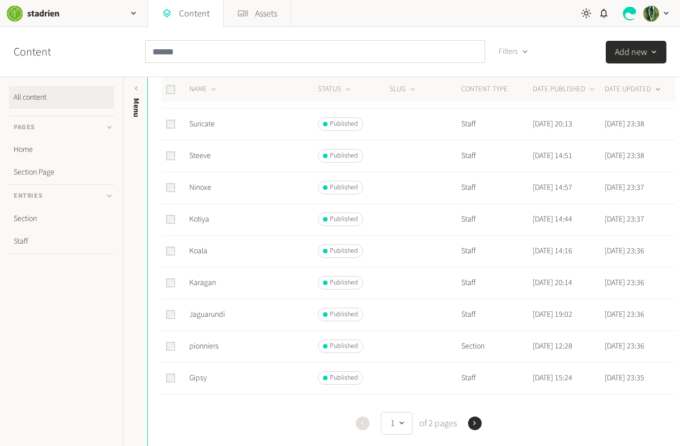
scroll to position [392, 0]
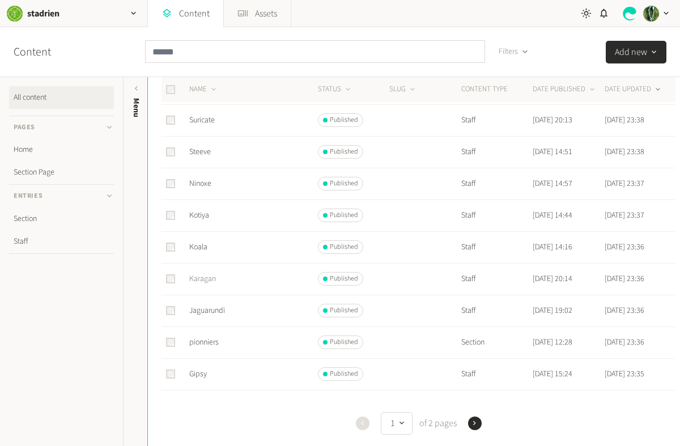
click at [205, 278] on link "Karagan" at bounding box center [202, 278] width 27 height 11
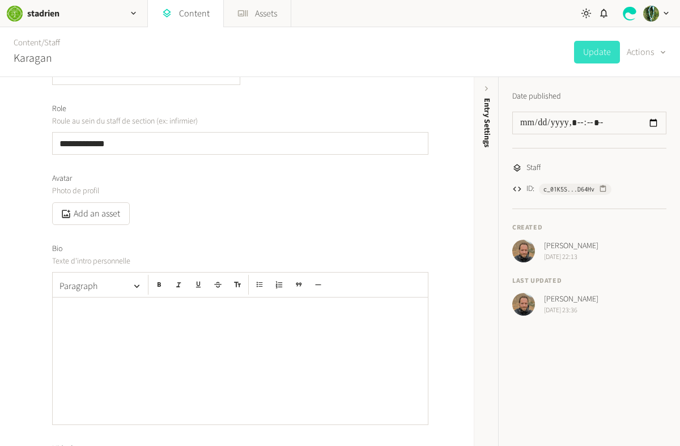
scroll to position [272, 0]
click at [100, 209] on button "Add an asset" at bounding box center [91, 211] width 78 height 23
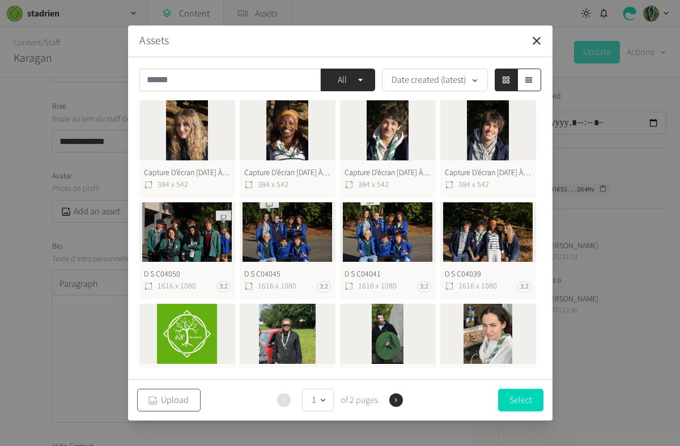
click at [179, 400] on button "Upload" at bounding box center [168, 400] width 63 height 23
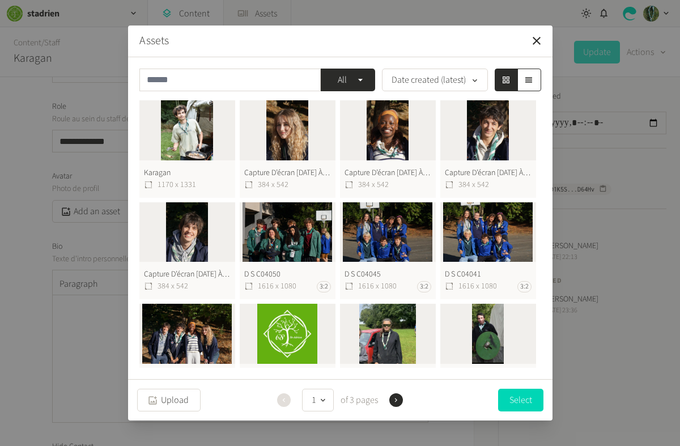
click at [188, 132] on button "Karagan 1170 x 1331" at bounding box center [187, 148] width 96 height 97
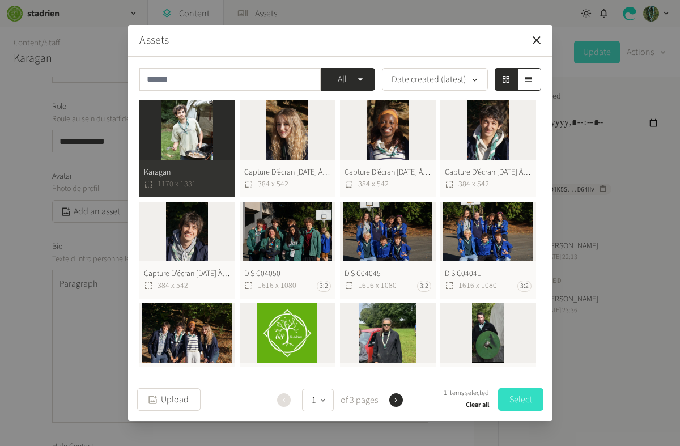
click at [524, 393] on button "Select" at bounding box center [520, 399] width 45 height 23
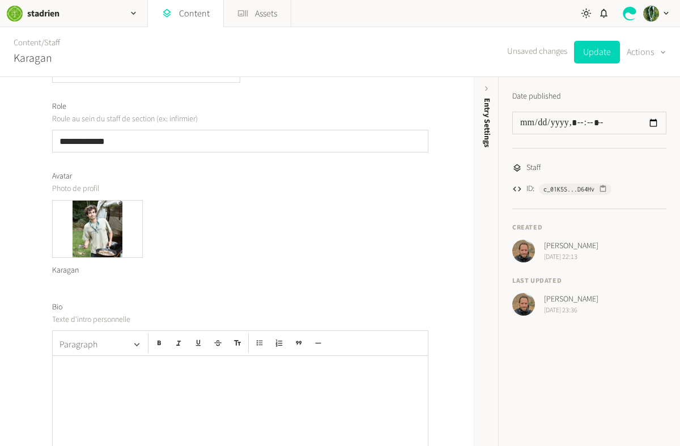
click at [111, 354] on button "Paragraph" at bounding box center [100, 344] width 91 height 23
click at [204, 404] on div at bounding box center [240, 419] width 375 height 127
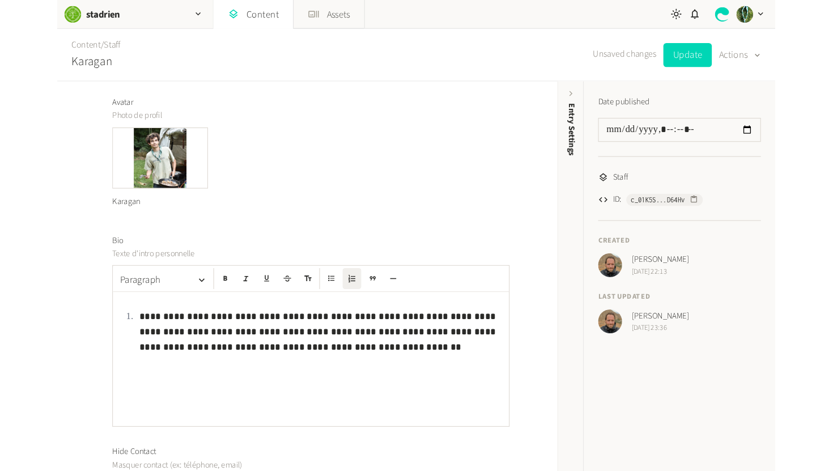
scroll to position [353, 0]
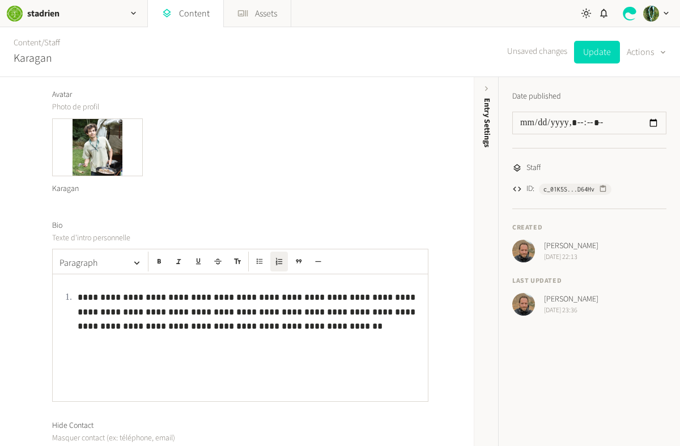
click at [77, 298] on li "**********" at bounding box center [247, 312] width 347 height 44
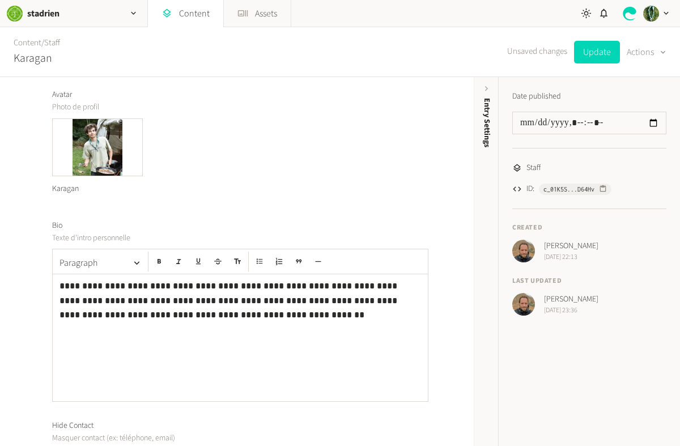
click at [366, 285] on p "**********" at bounding box center [241, 301] width 362 height 44
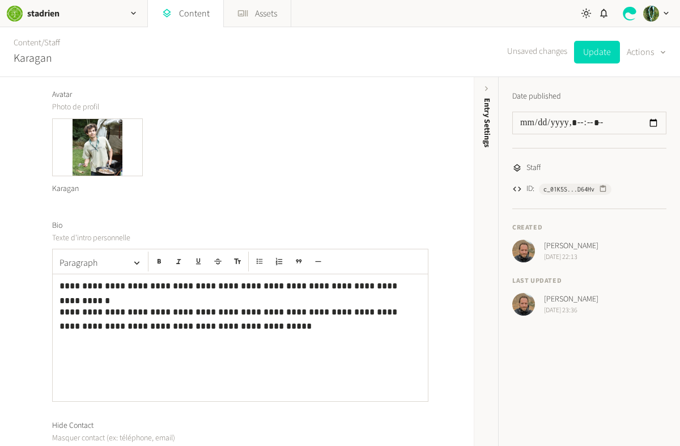
click at [278, 312] on p "**********" at bounding box center [241, 319] width 362 height 29
click at [361, 311] on p "**********" at bounding box center [241, 319] width 362 height 29
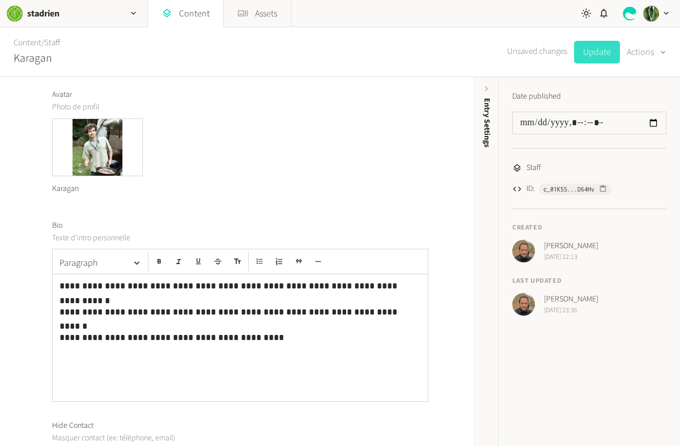
click at [598, 59] on button "Update" at bounding box center [597, 52] width 46 height 23
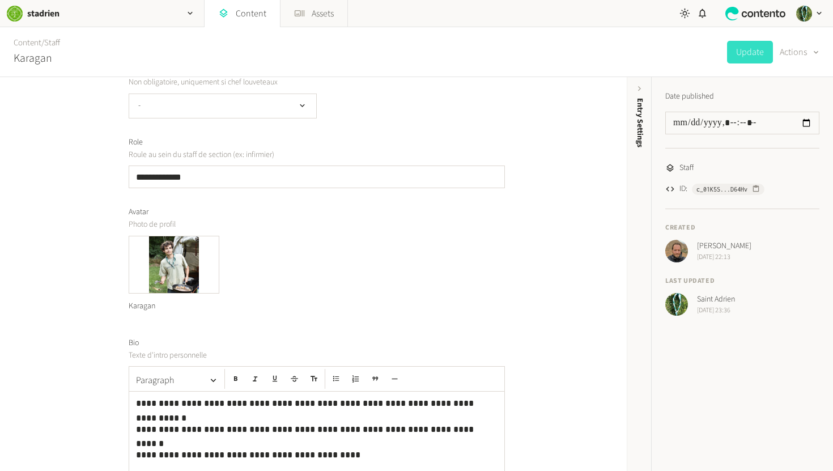
scroll to position [193, 0]
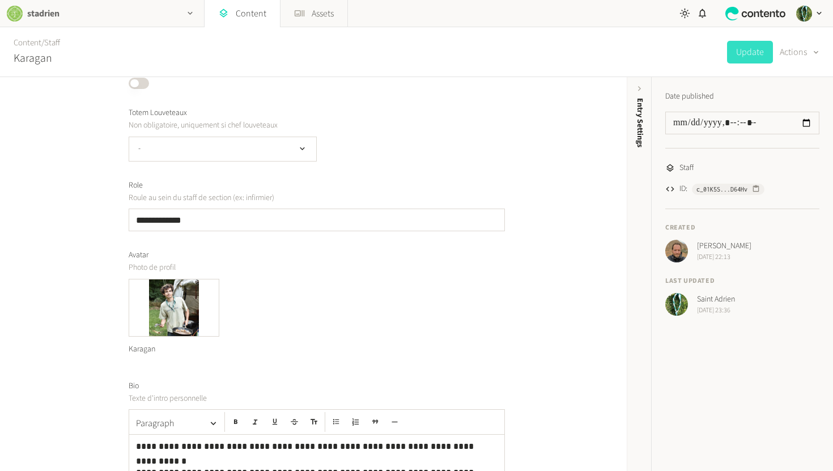
click at [84, 20] on div "stadrien" at bounding box center [102, 13] width 204 height 27
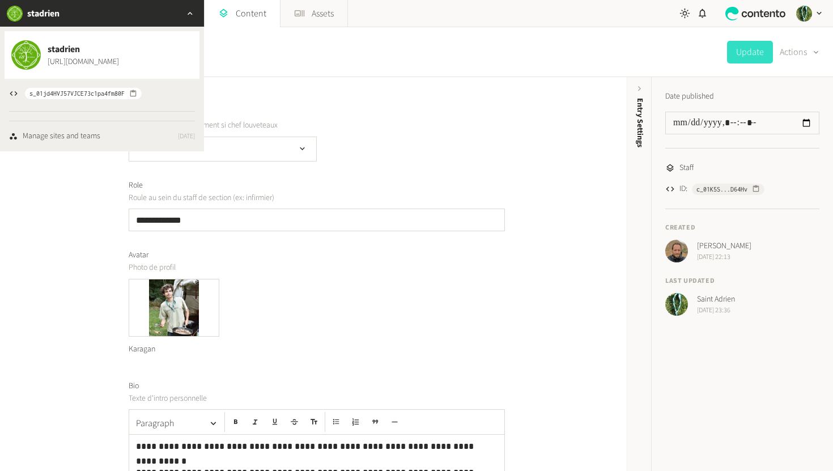
click at [294, 57] on div "Content / Staff Karagan Update Actions" at bounding box center [416, 52] width 833 height 50
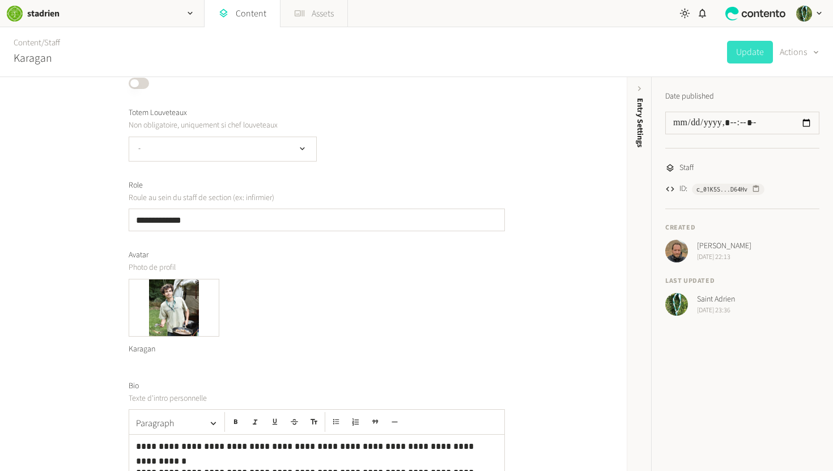
click at [309, 16] on link "Assets" at bounding box center [314, 13] width 67 height 27
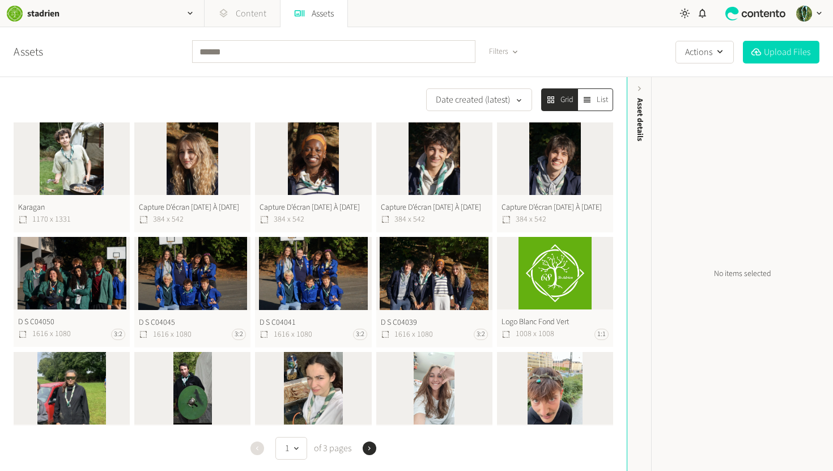
click at [239, 16] on link "Content" at bounding box center [242, 13] width 75 height 27
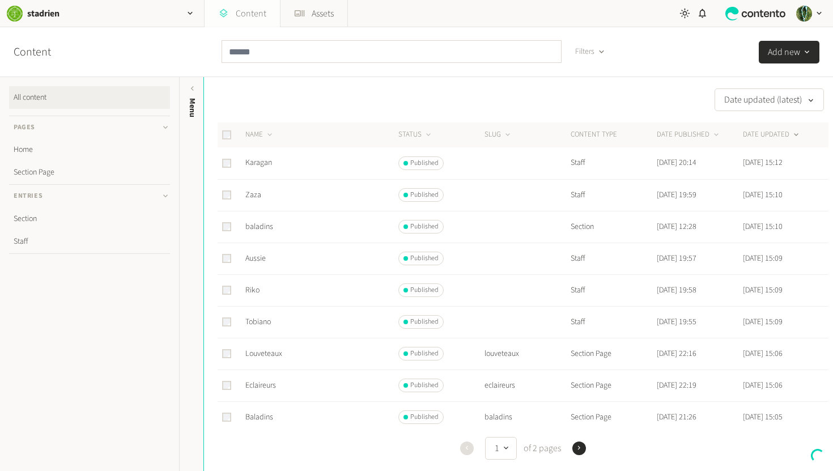
click at [239, 16] on link "Content" at bounding box center [242, 13] width 75 height 27
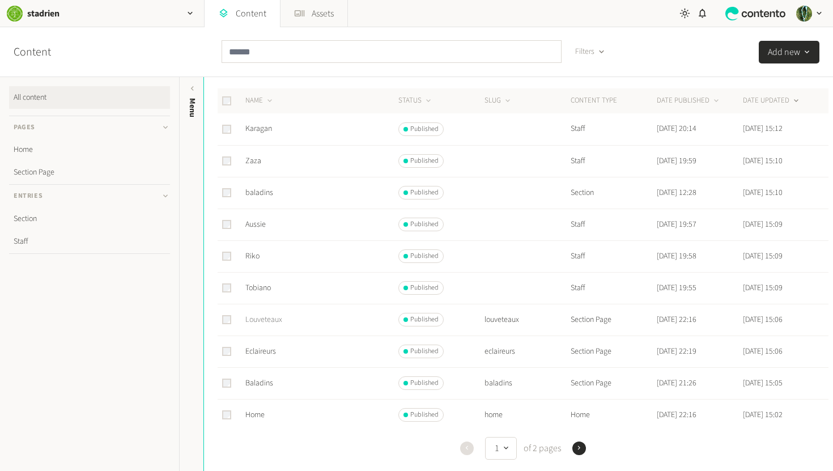
click at [264, 321] on link "Louveteaux" at bounding box center [263, 319] width 37 height 11
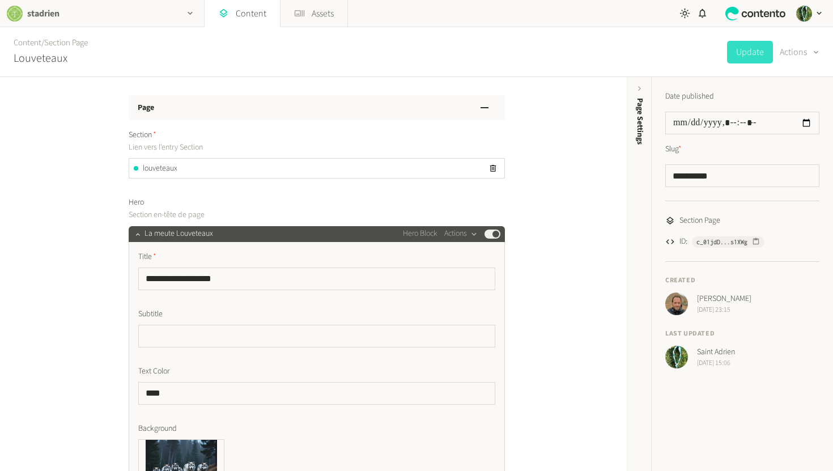
click at [189, 14] on icon "button" at bounding box center [190, 14] width 10 height 10
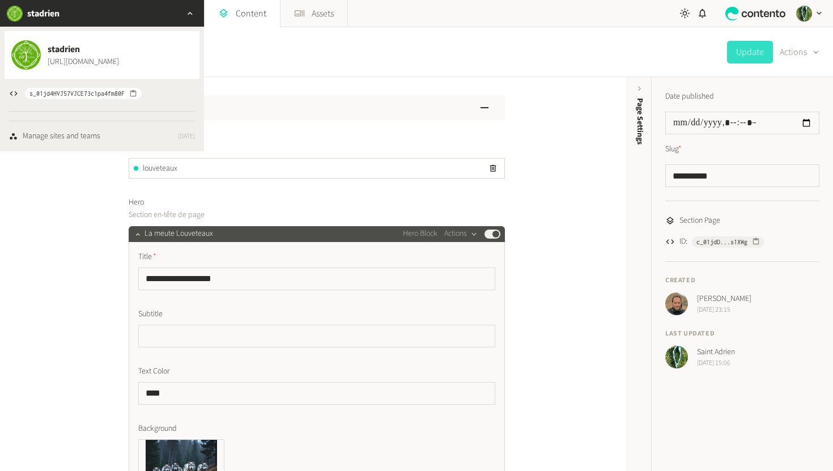
click at [301, 33] on div "Content / Section Page Louveteaux Update Actions" at bounding box center [416, 52] width 833 height 50
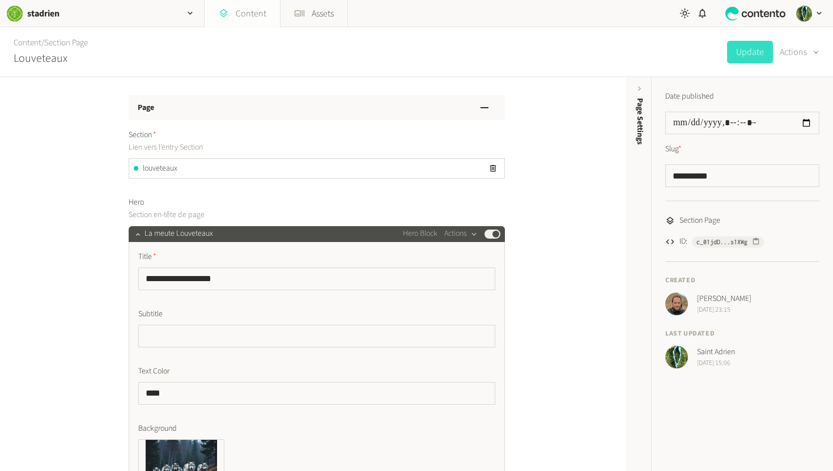
click at [246, 15] on link "Content" at bounding box center [242, 13] width 75 height 27
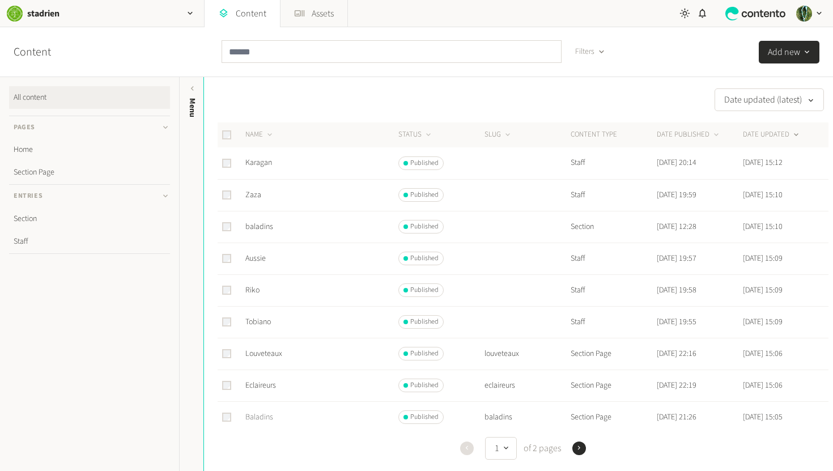
click at [267, 415] on link "Baladins" at bounding box center [259, 417] width 28 height 11
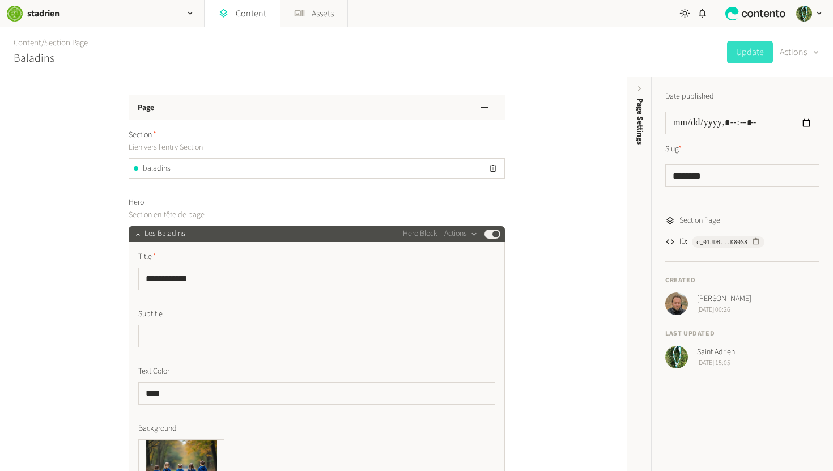
click at [24, 41] on link "Content" at bounding box center [28, 43] width 28 height 12
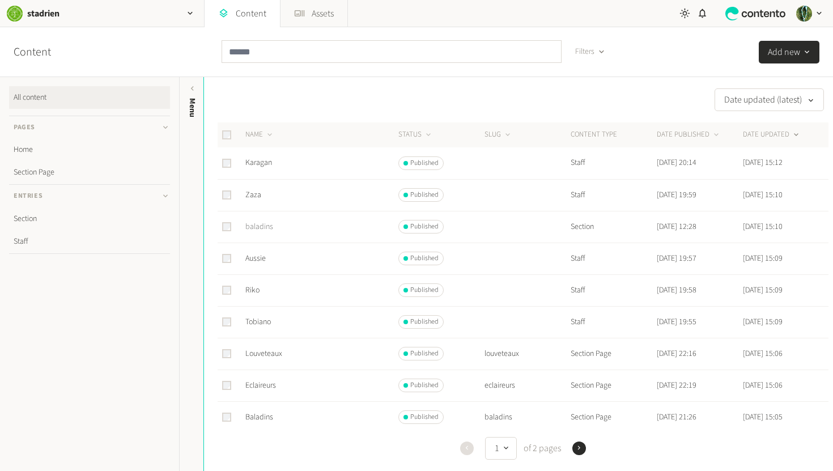
click at [259, 229] on link "baladins" at bounding box center [259, 226] width 28 height 11
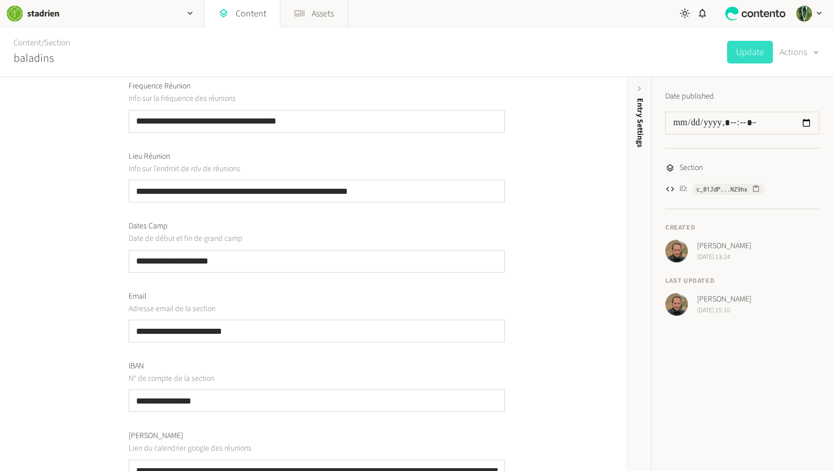
scroll to position [132, 0]
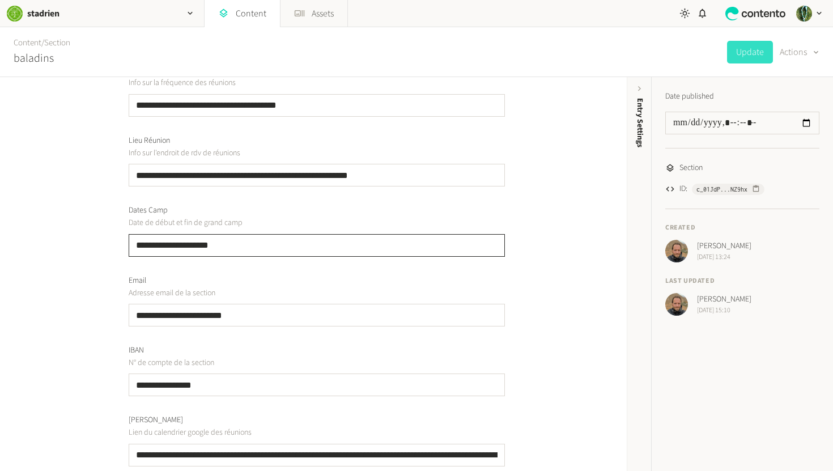
drag, startPoint x: 218, startPoint y: 248, endPoint x: 117, endPoint y: 244, distance: 101.0
click at [117, 244] on div "**********" at bounding box center [313, 376] width 397 height 863
click at [232, 246] on input "**********" at bounding box center [317, 245] width 376 height 23
drag, startPoint x: 232, startPoint y: 246, endPoint x: 136, endPoint y: 243, distance: 95.8
click at [136, 243] on input "**********" at bounding box center [317, 245] width 376 height 23
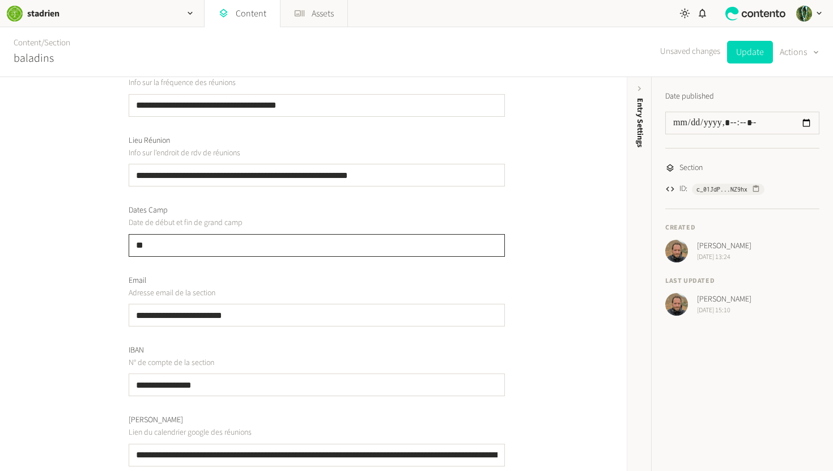
type input "*"
type input "**********"
click at [680, 53] on button "Update" at bounding box center [750, 52] width 46 height 23
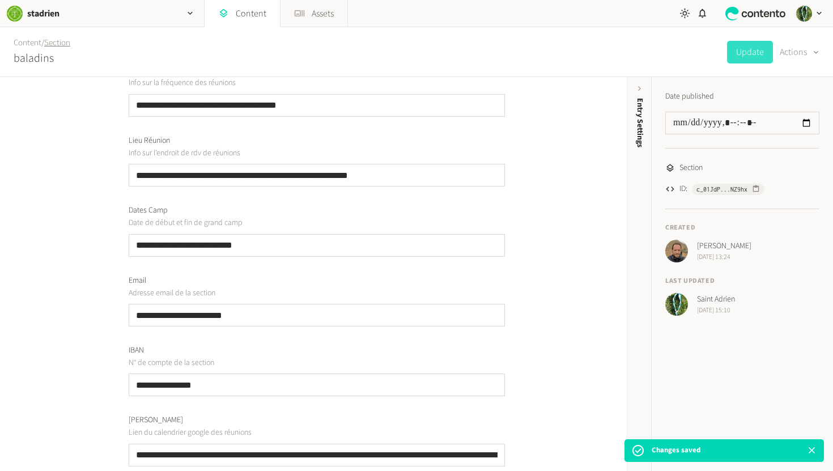
click at [59, 45] on link "Section" at bounding box center [57, 43] width 26 height 12
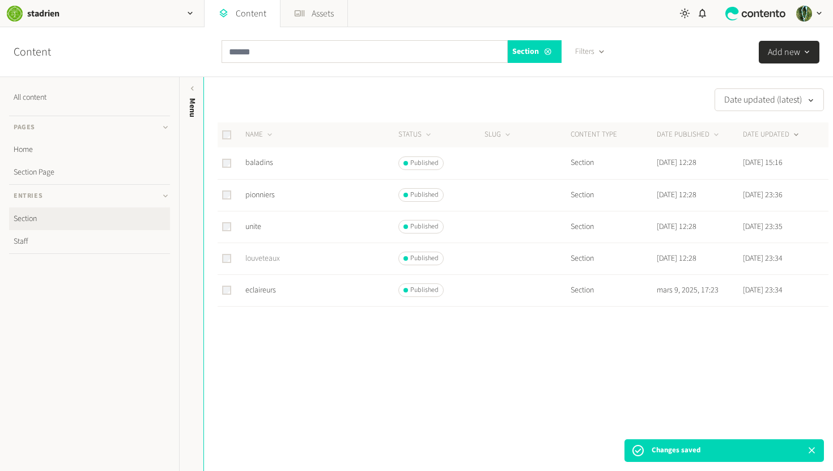
click at [272, 257] on link "louveteaux" at bounding box center [262, 258] width 35 height 11
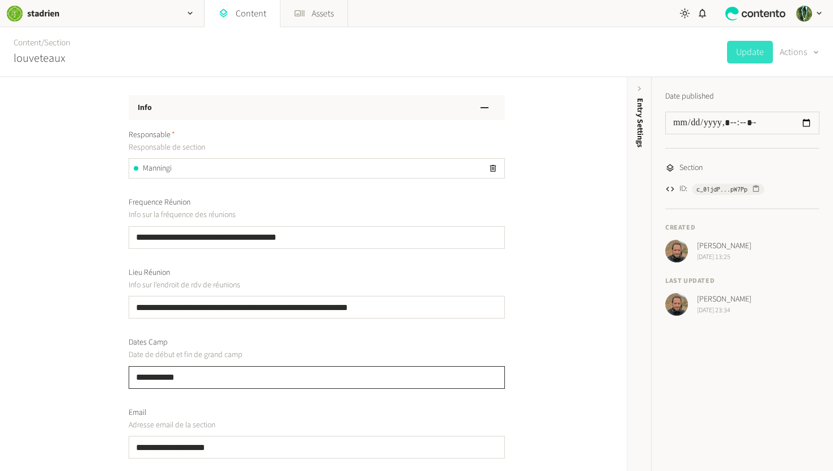
drag, startPoint x: 179, startPoint y: 374, endPoint x: 130, endPoint y: 377, distance: 49.4
click at [129, 377] on input "**********" at bounding box center [317, 377] width 376 height 23
type input "**********"
click at [680, 56] on button "Update" at bounding box center [750, 52] width 46 height 23
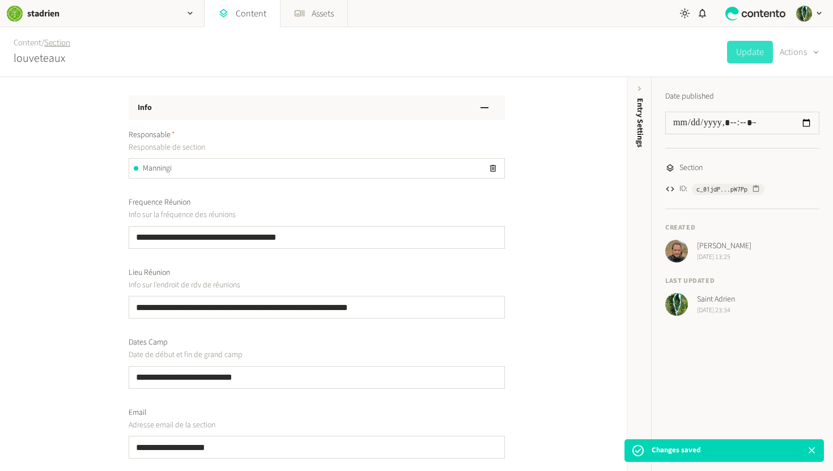
click at [63, 43] on link "Section" at bounding box center [57, 43] width 26 height 12
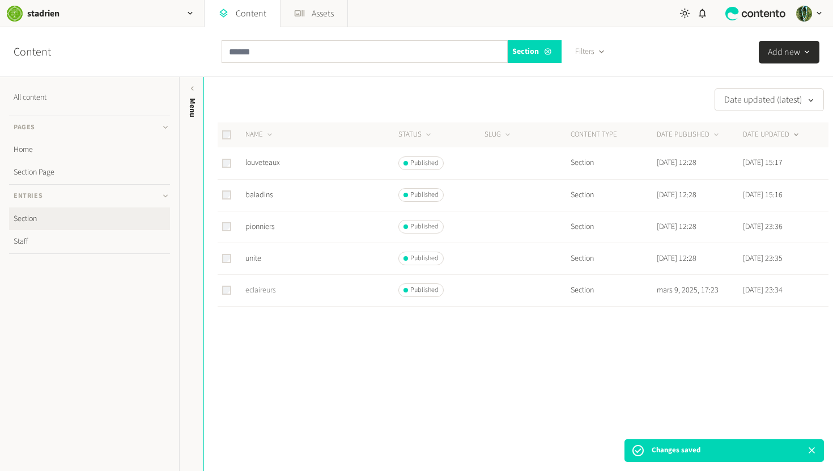
click at [269, 292] on link "eclaireurs" at bounding box center [260, 290] width 31 height 11
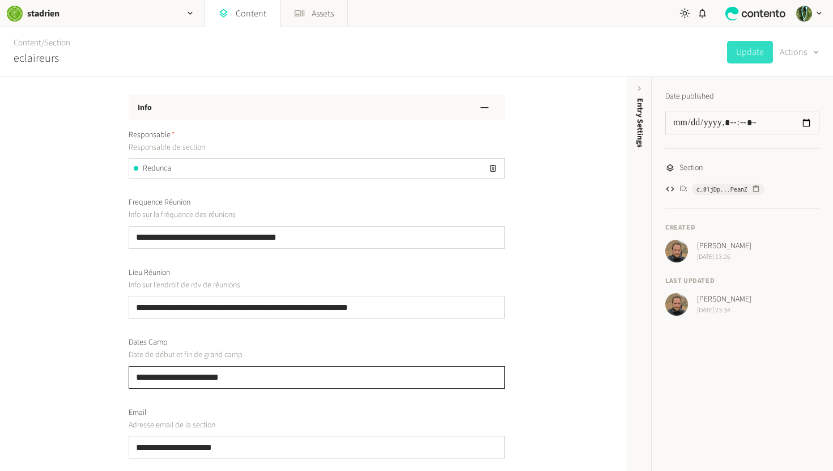
click at [143, 378] on input "**********" at bounding box center [317, 377] width 376 height 23
click at [177, 375] on input "**********" at bounding box center [317, 377] width 376 height 23
click at [219, 375] on input "**********" at bounding box center [317, 377] width 376 height 23
type input "**********"
click at [680, 50] on button "Update" at bounding box center [750, 52] width 46 height 23
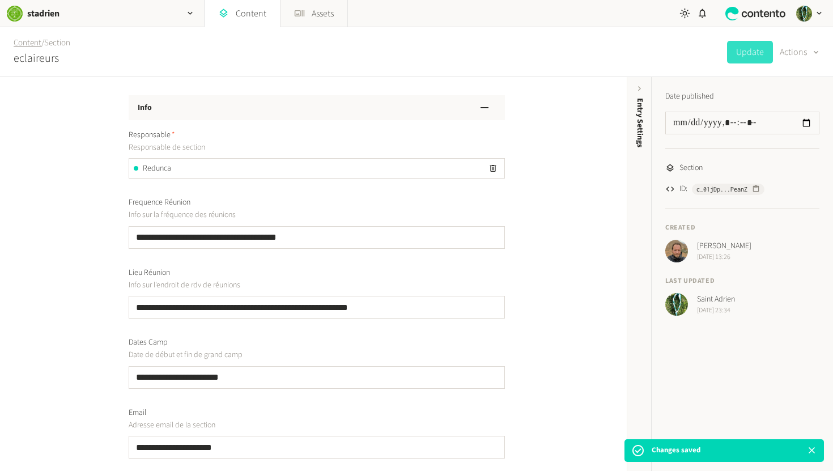
click at [32, 44] on link "Content" at bounding box center [28, 43] width 28 height 12
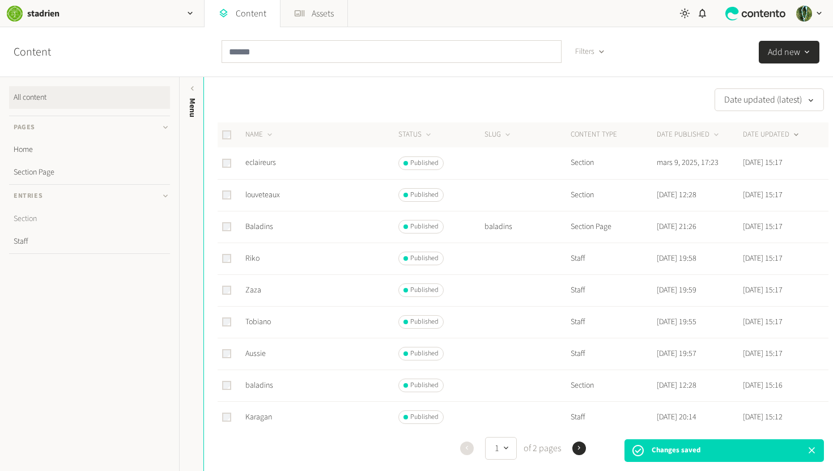
click at [33, 220] on link "Section" at bounding box center [89, 218] width 161 height 23
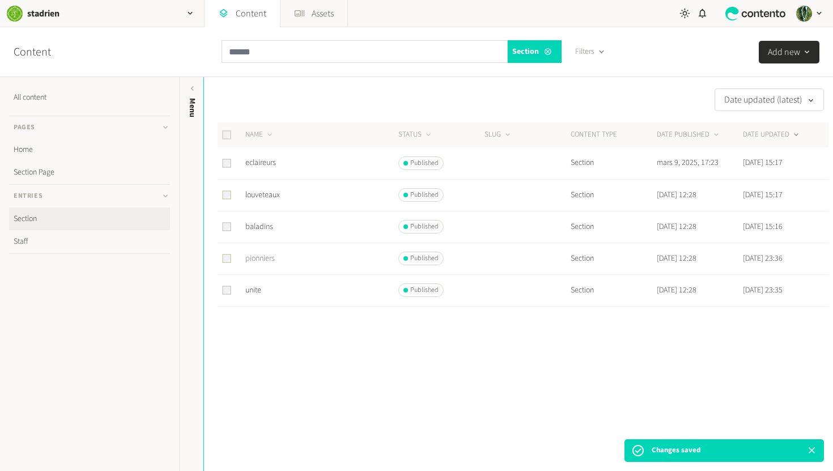
click at [263, 260] on link "pionniers" at bounding box center [259, 258] width 29 height 11
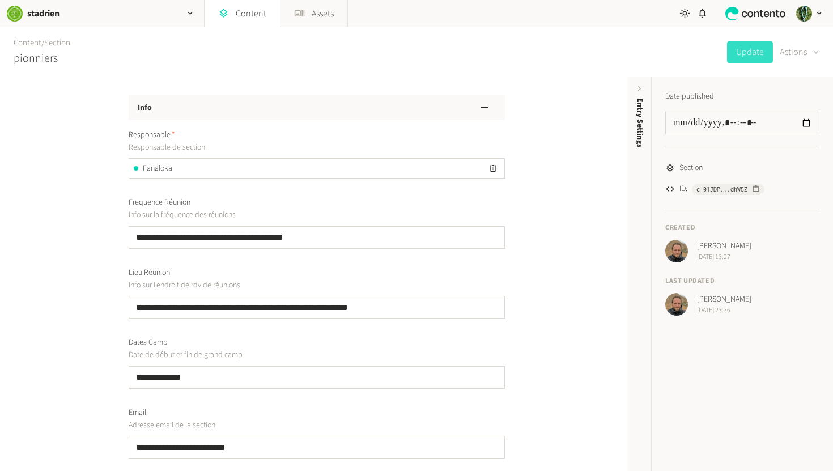
click at [33, 43] on link "Content" at bounding box center [28, 43] width 28 height 12
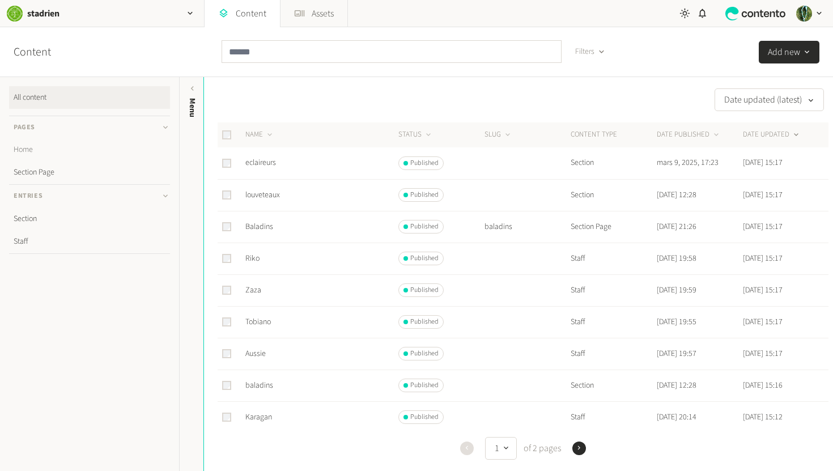
click at [29, 147] on link "Home" at bounding box center [89, 149] width 161 height 23
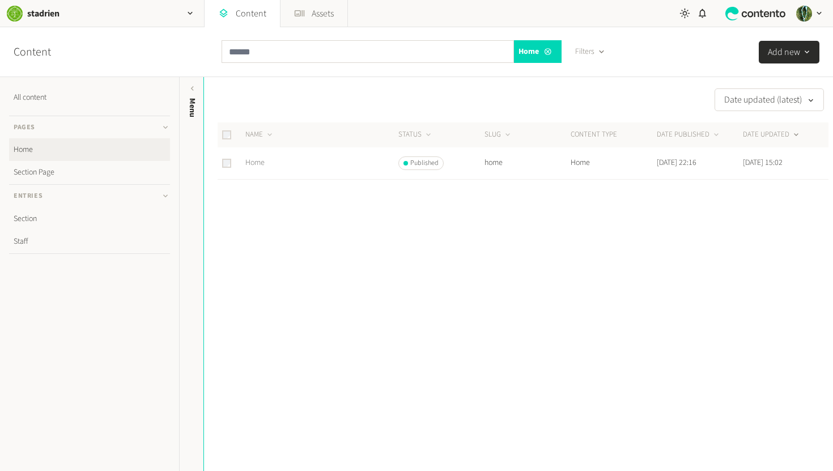
click at [261, 164] on link "Home" at bounding box center [254, 162] width 19 height 11
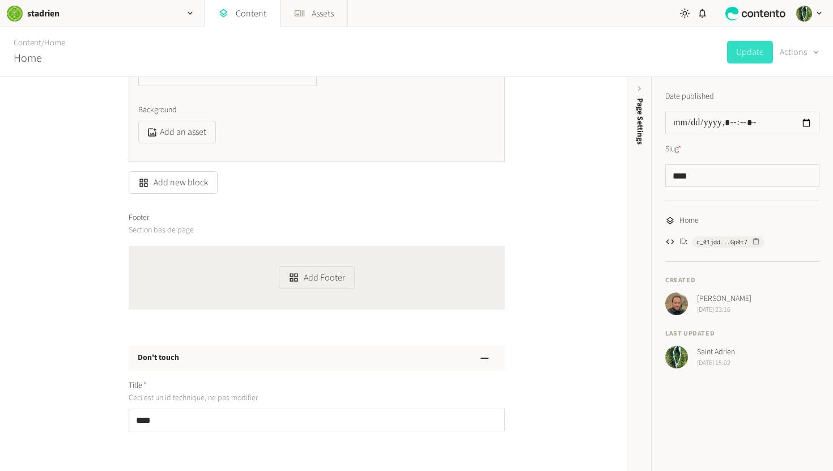
scroll to position [1007, 0]
click at [191, 183] on button "Add new block" at bounding box center [173, 179] width 89 height 23
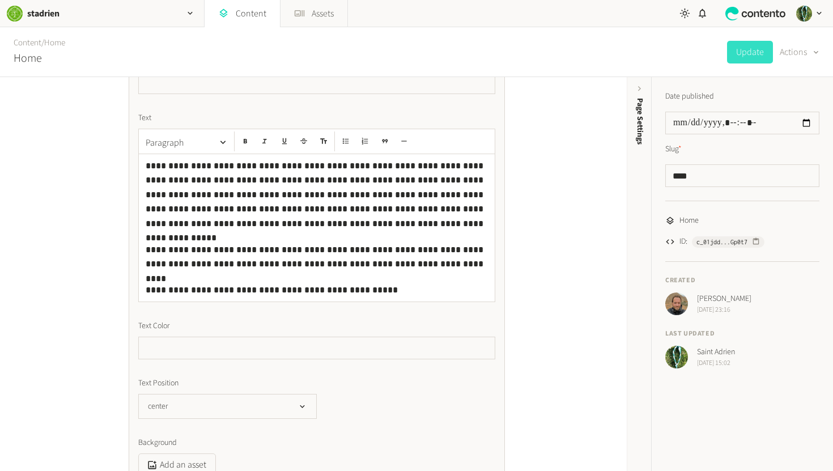
scroll to position [657, 0]
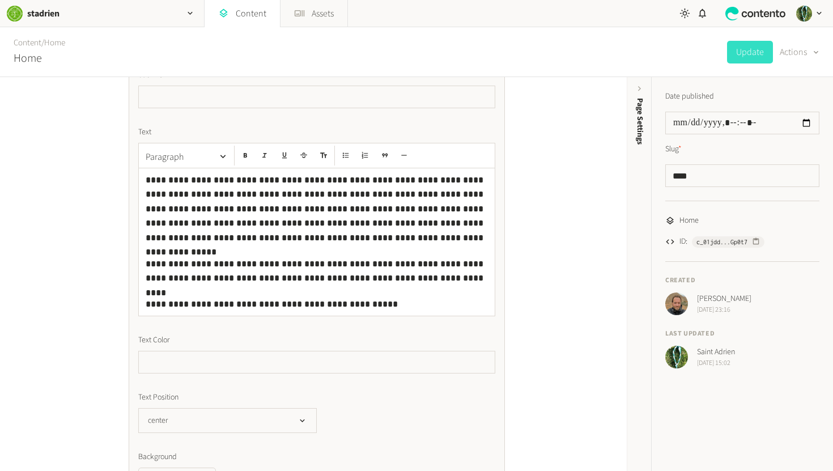
click at [359, 304] on p "**********" at bounding box center [317, 304] width 342 height 15
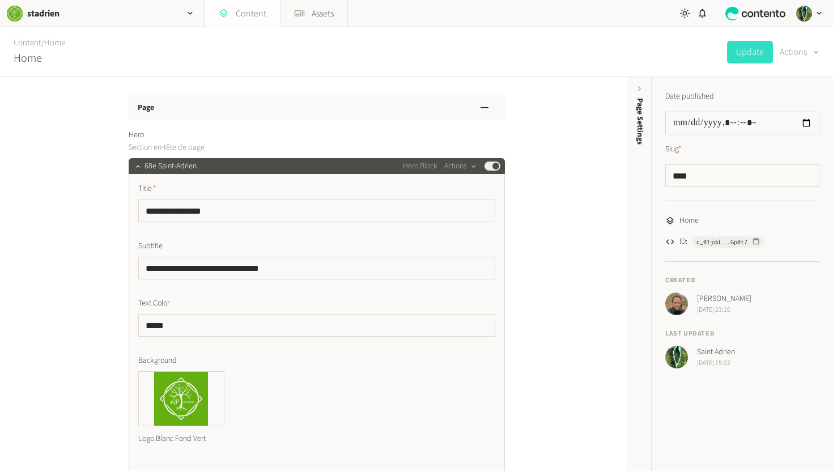
click at [256, 14] on link "Content" at bounding box center [242, 13] width 75 height 27
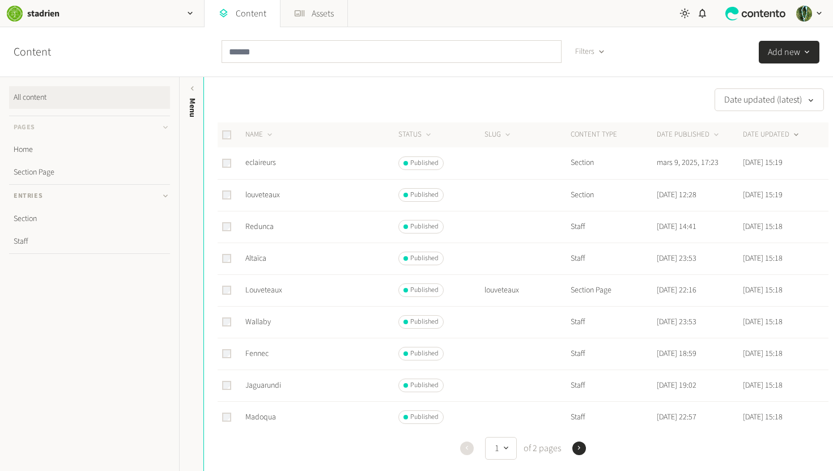
click at [158, 127] on h3 "Pages" at bounding box center [89, 127] width 161 height 23
click at [680, 57] on button "Add new" at bounding box center [789, 52] width 61 height 23
click at [680, 154] on li "Section Page" at bounding box center [756, 155] width 126 height 23
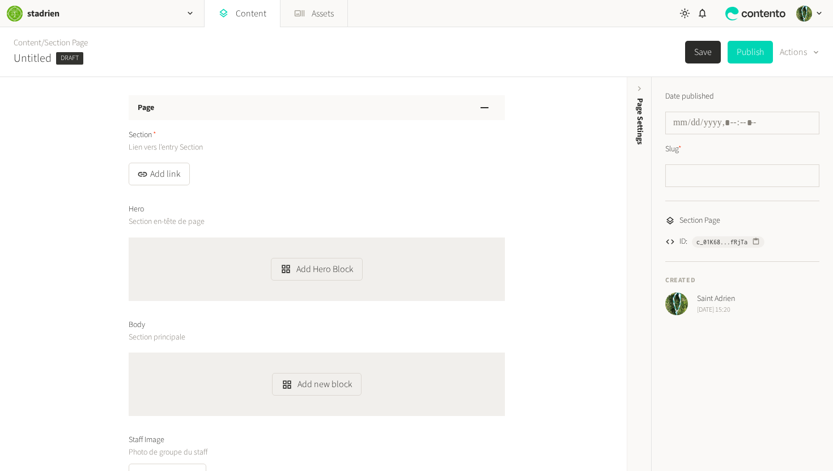
click at [186, 109] on div "Page" at bounding box center [317, 107] width 376 height 25
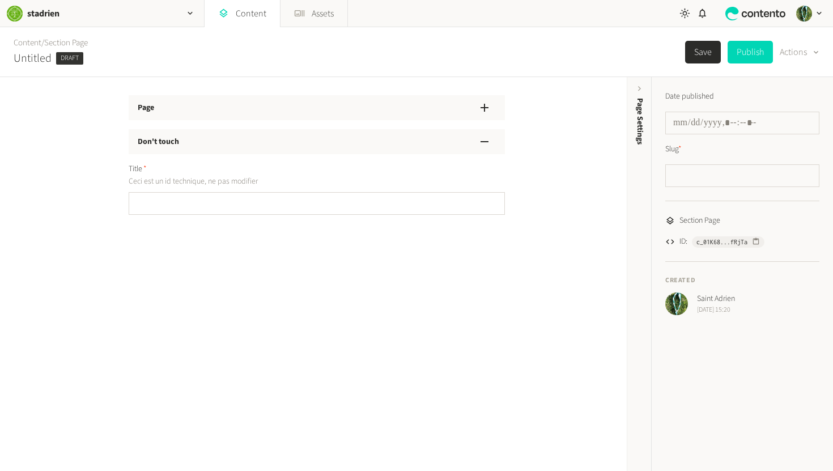
click at [157, 105] on div "Page" at bounding box center [317, 107] width 376 height 25
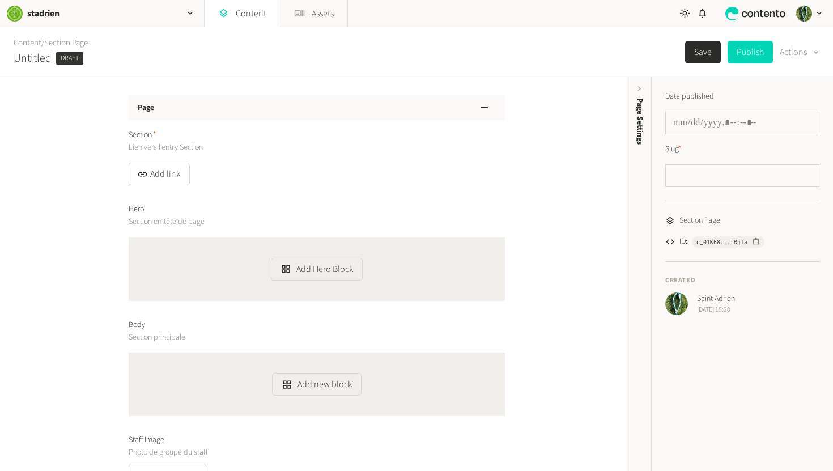
click at [14, 54] on h2 "Untitled" at bounding box center [33, 58] width 38 height 17
click at [24, 58] on h2 "Untitled" at bounding box center [33, 58] width 38 height 17
click at [32, 55] on h2 "Untitled" at bounding box center [33, 58] width 38 height 17
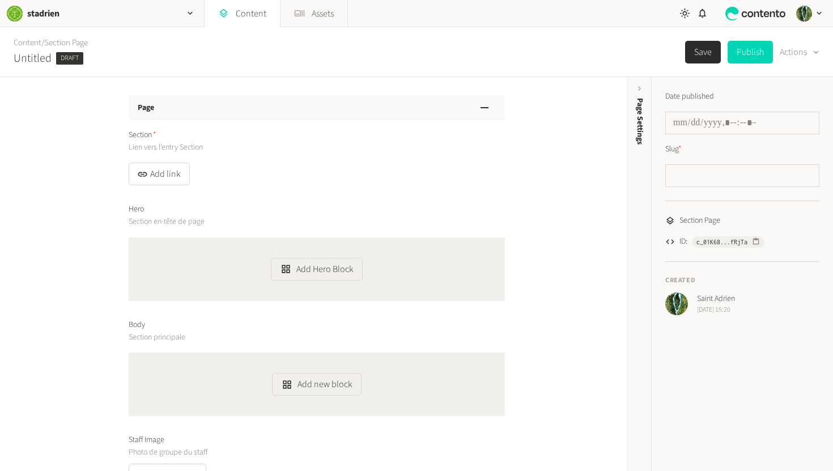
click at [32, 55] on h2 "Untitled" at bounding box center [33, 58] width 38 height 17
click at [36, 57] on h2 "Untitled" at bounding box center [33, 58] width 38 height 17
click at [680, 52] on button "Actions" at bounding box center [800, 52] width 40 height 23
click at [680, 102] on button "Delete" at bounding box center [801, 102] width 48 height 21
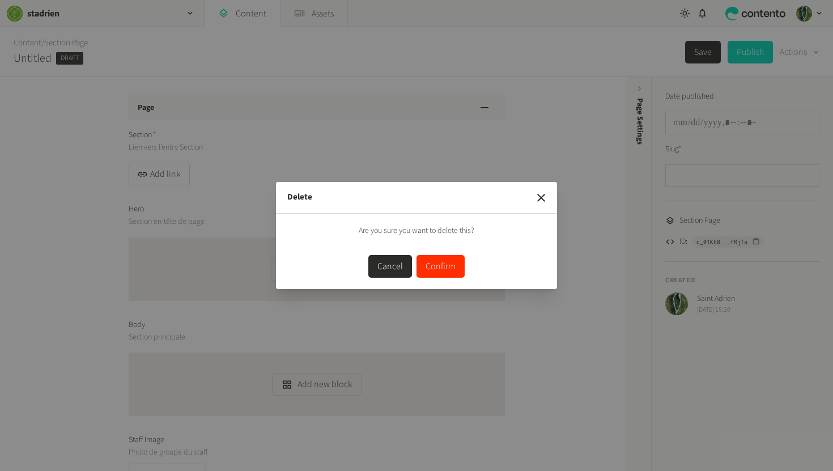
click at [446, 268] on button "Confirm" at bounding box center [441, 266] width 48 height 23
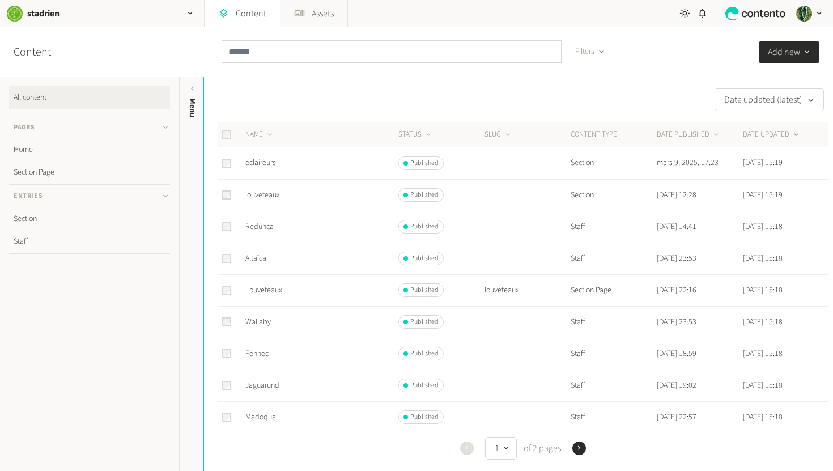
click at [583, 446] on icon "button" at bounding box center [579, 448] width 8 height 8
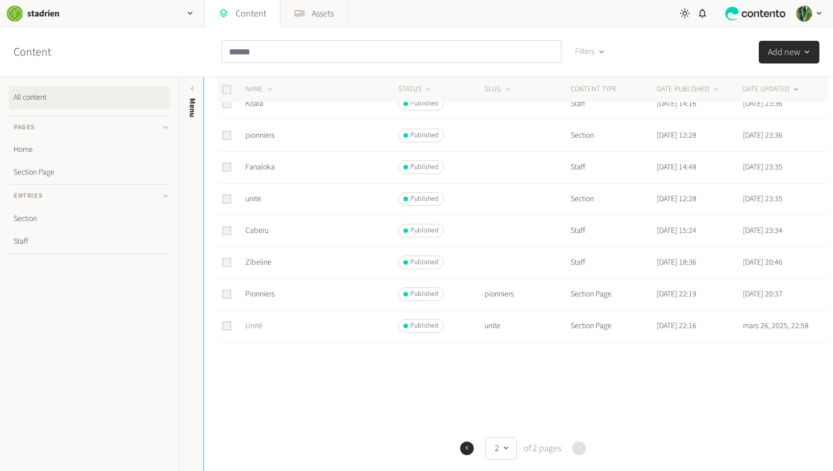
click at [256, 327] on link "Unité" at bounding box center [253, 325] width 17 height 11
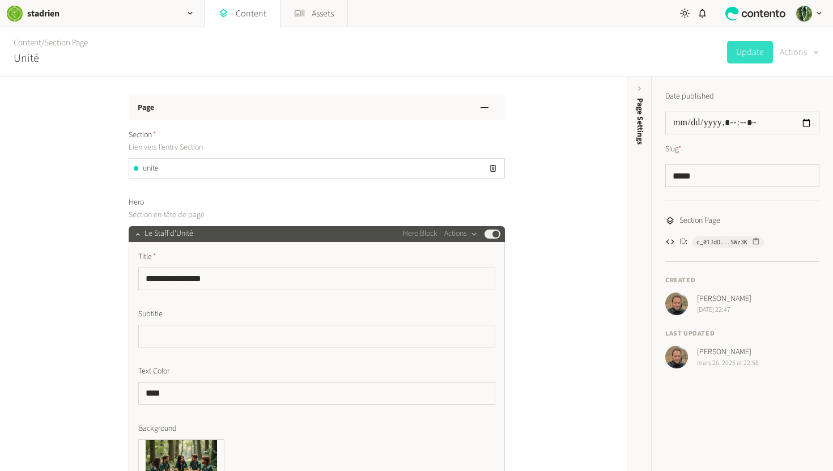
click at [680, 52] on button "Actions" at bounding box center [800, 52] width 40 height 23
click at [680, 77] on button "Duplicate" at bounding box center [791, 81] width 53 height 21
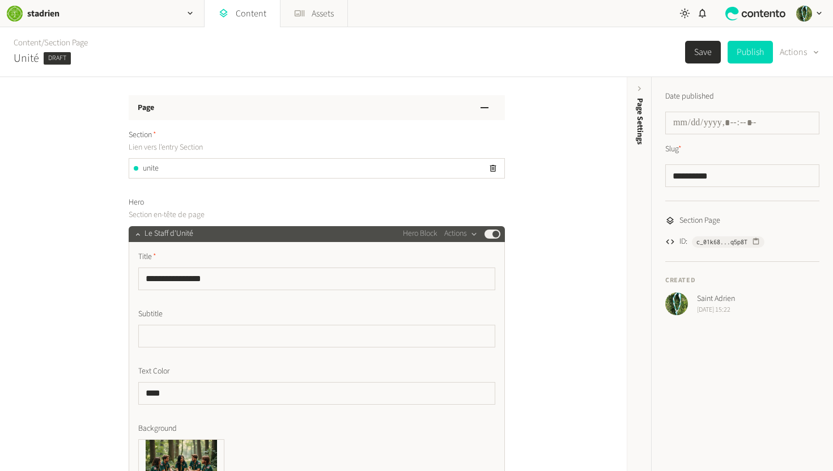
click at [24, 61] on h2 "Unité" at bounding box center [27, 58] width 26 height 17
click at [715, 176] on input "**********" at bounding box center [742, 175] width 154 height 23
drag, startPoint x: 715, startPoint y: 176, endPoint x: 665, endPoint y: 175, distance: 49.9
click at [665, 175] on input "**********" at bounding box center [742, 175] width 154 height 23
click at [730, 183] on input "**********" at bounding box center [742, 175] width 154 height 23
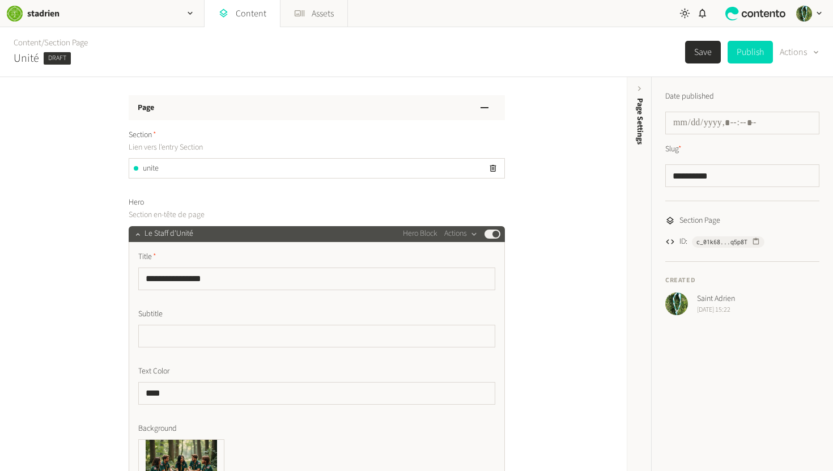
click at [167, 167] on div "unite" at bounding box center [316, 168] width 375 height 19
click at [495, 170] on icon "button" at bounding box center [494, 169] width 10 height 10
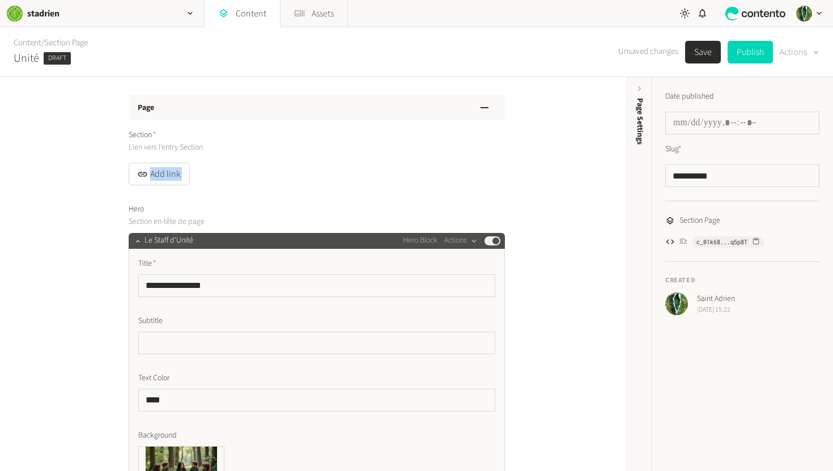
click at [807, 52] on div "button" at bounding box center [815, 51] width 16 height 12
click at [800, 106] on button "Delete" at bounding box center [801, 102] width 48 height 21
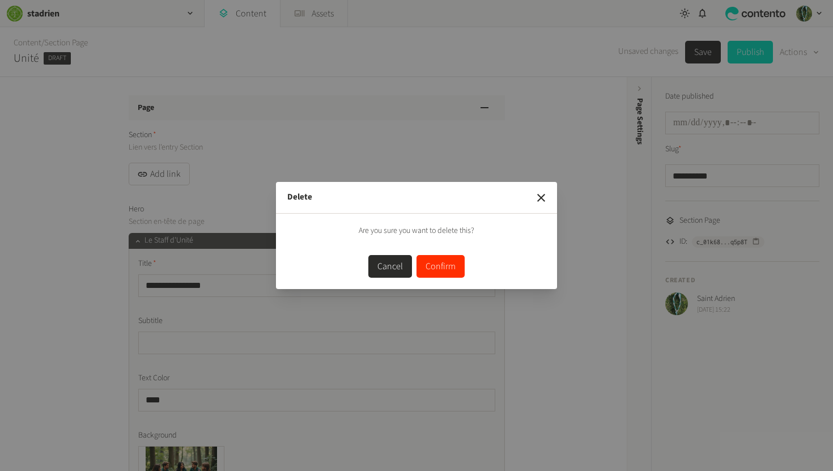
click at [441, 270] on button "Confirm" at bounding box center [441, 266] width 48 height 23
